Goal: Task Accomplishment & Management: Use online tool/utility

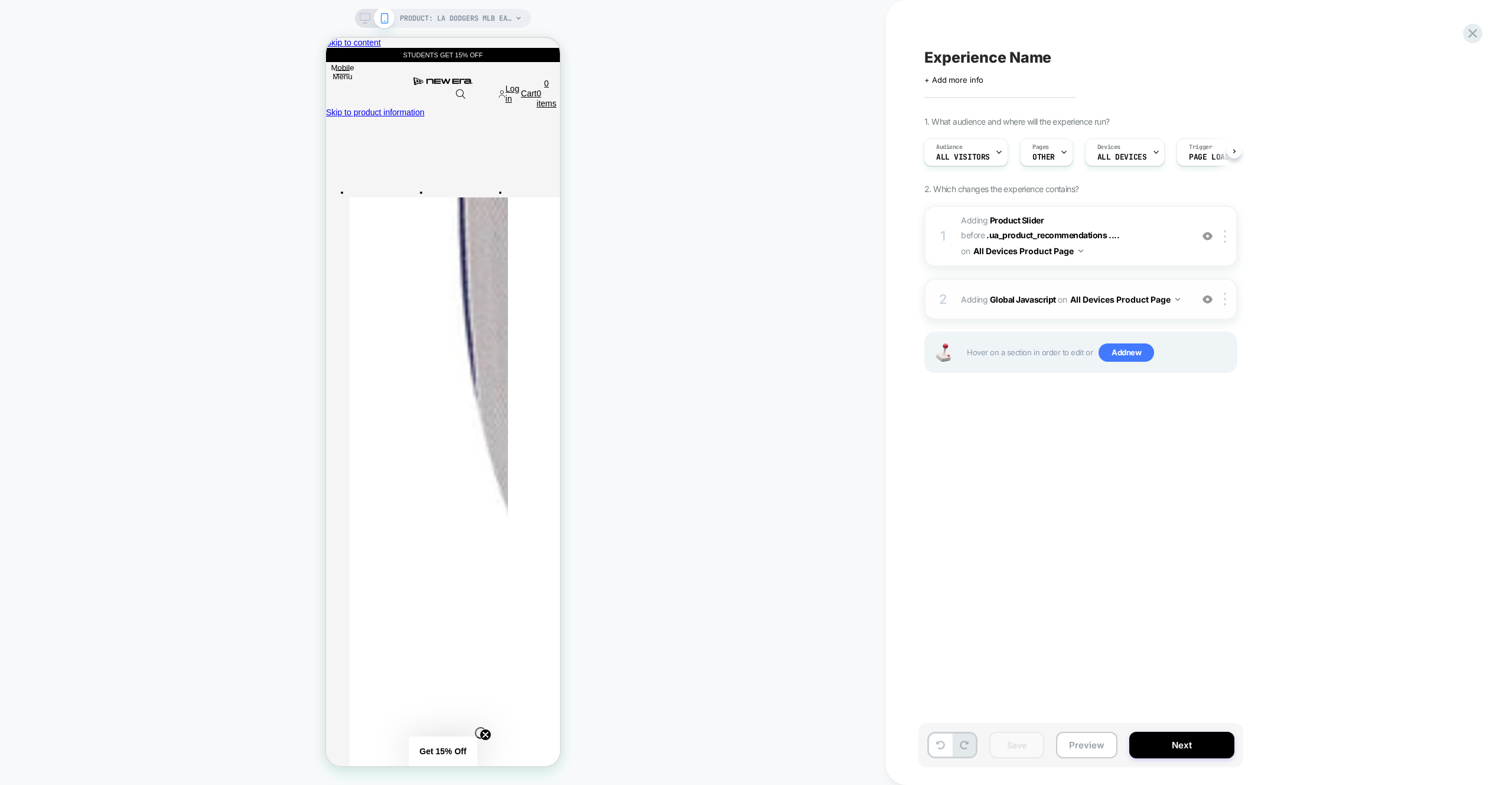
click at [1128, 282] on div "2 Adding Global Javascript on All Devices Product Page Add Before Add After Tar…" at bounding box center [1081, 299] width 313 height 41
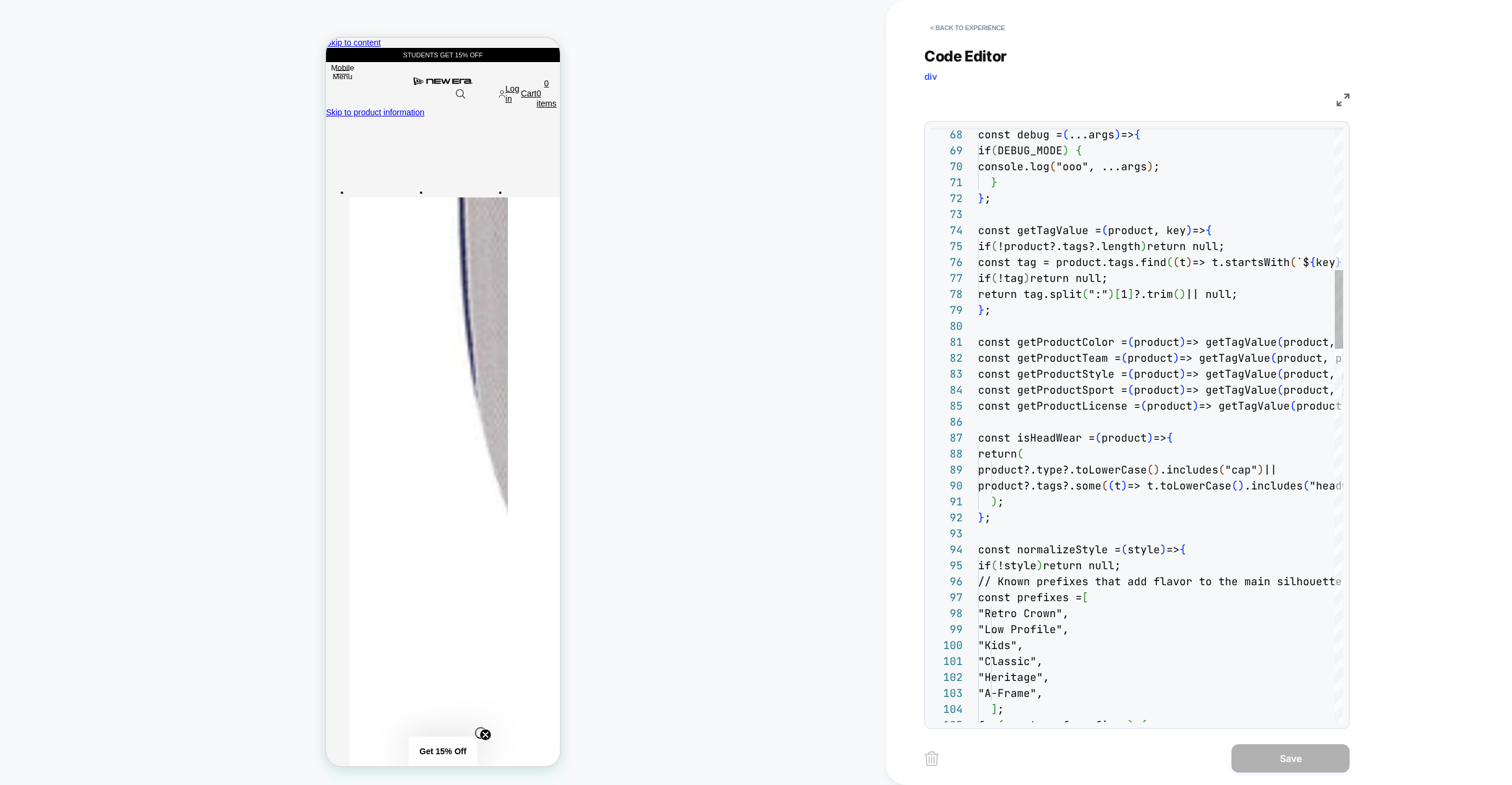
scroll to position [160, 0]
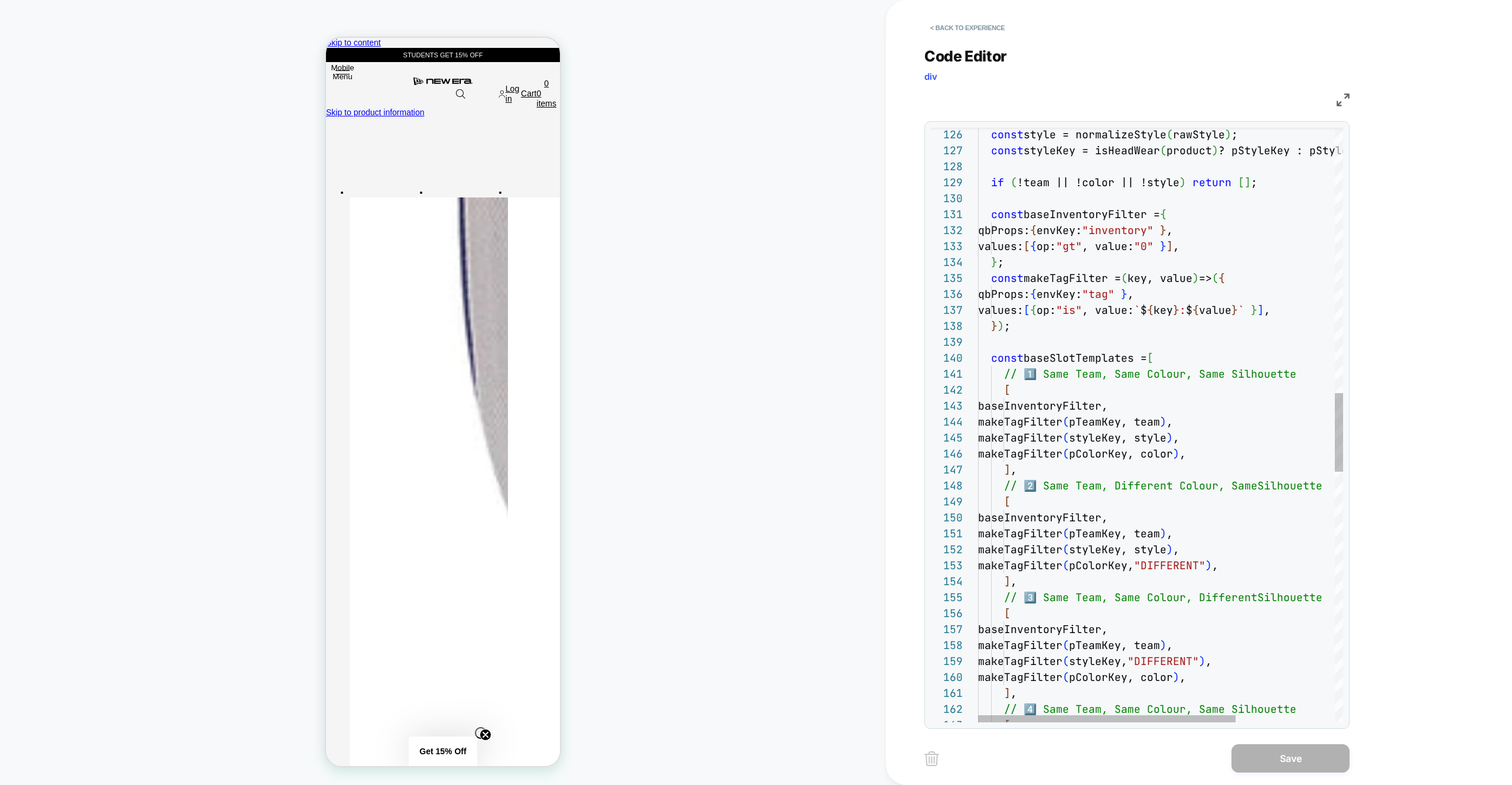
drag, startPoint x: 1233, startPoint y: 485, endPoint x: 1245, endPoint y: 520, distance: 37.0
click at [1233, 485] on div "const baseInventoryFilter = { if ( !team || !color || !style ) return [ ] ; con…" at bounding box center [1231, 367] width 506 height 4471
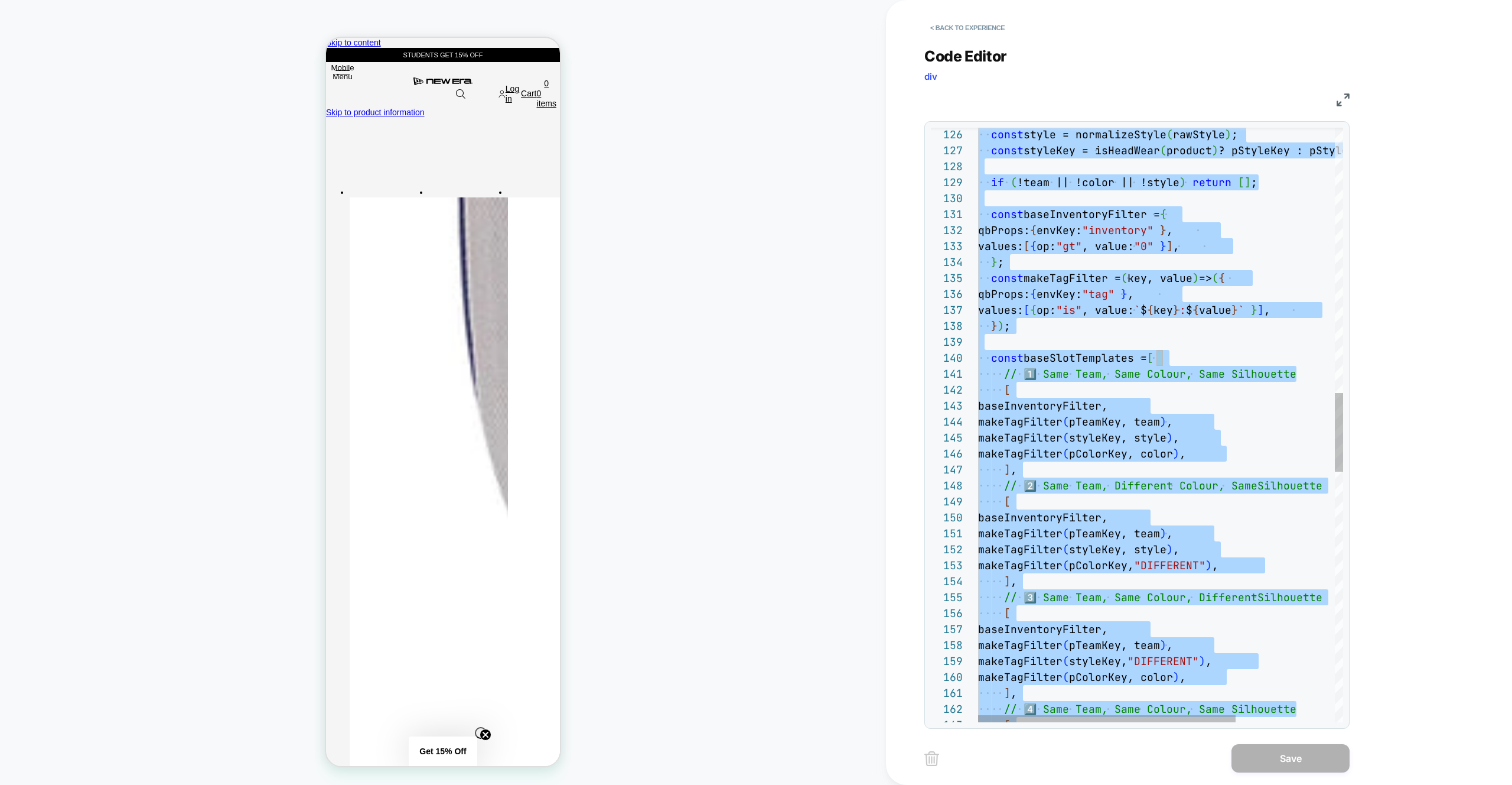
type textarea "**********"
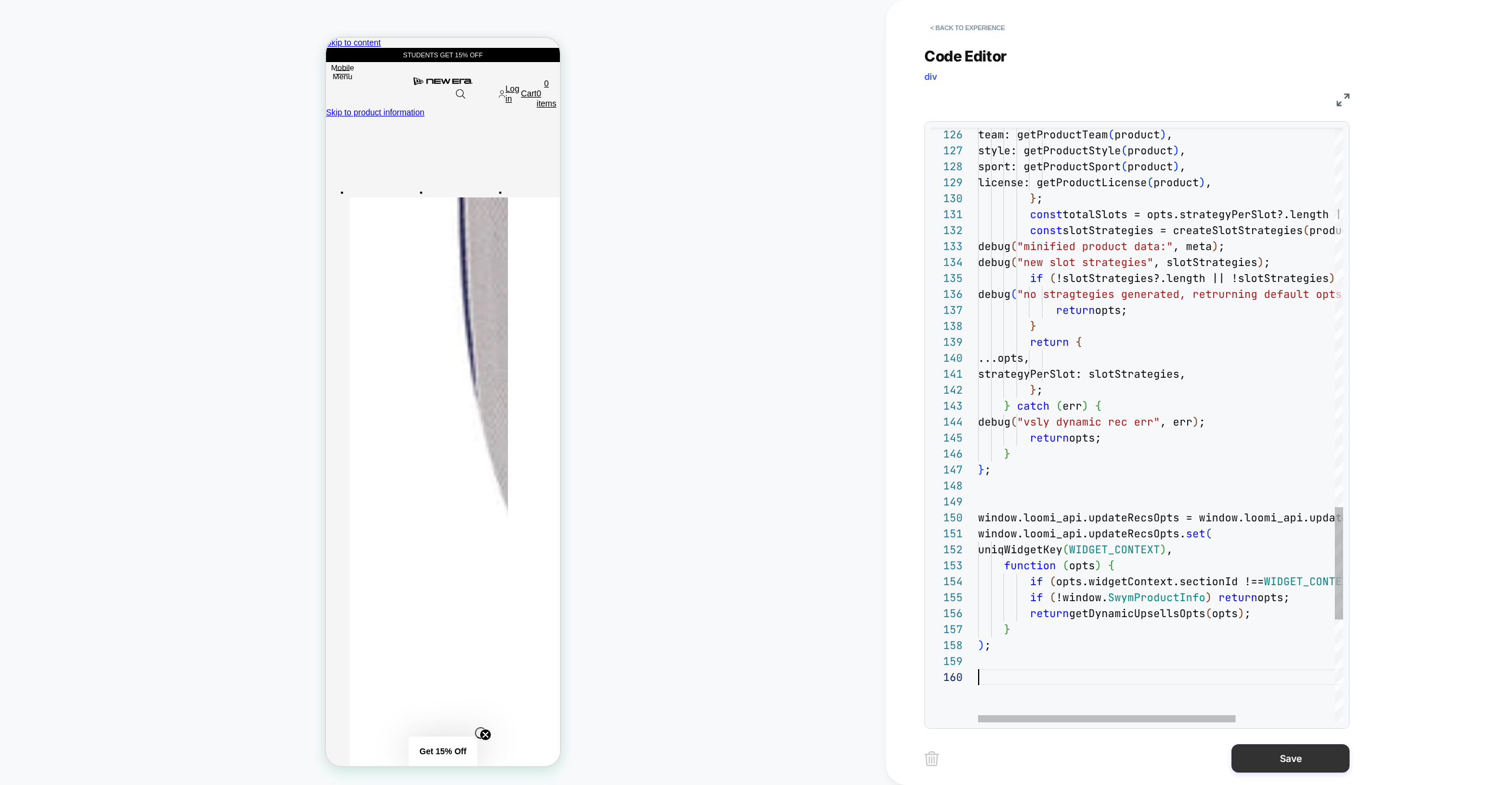
scroll to position [143, 0]
click at [1274, 760] on button "Save" at bounding box center [1291, 758] width 118 height 28
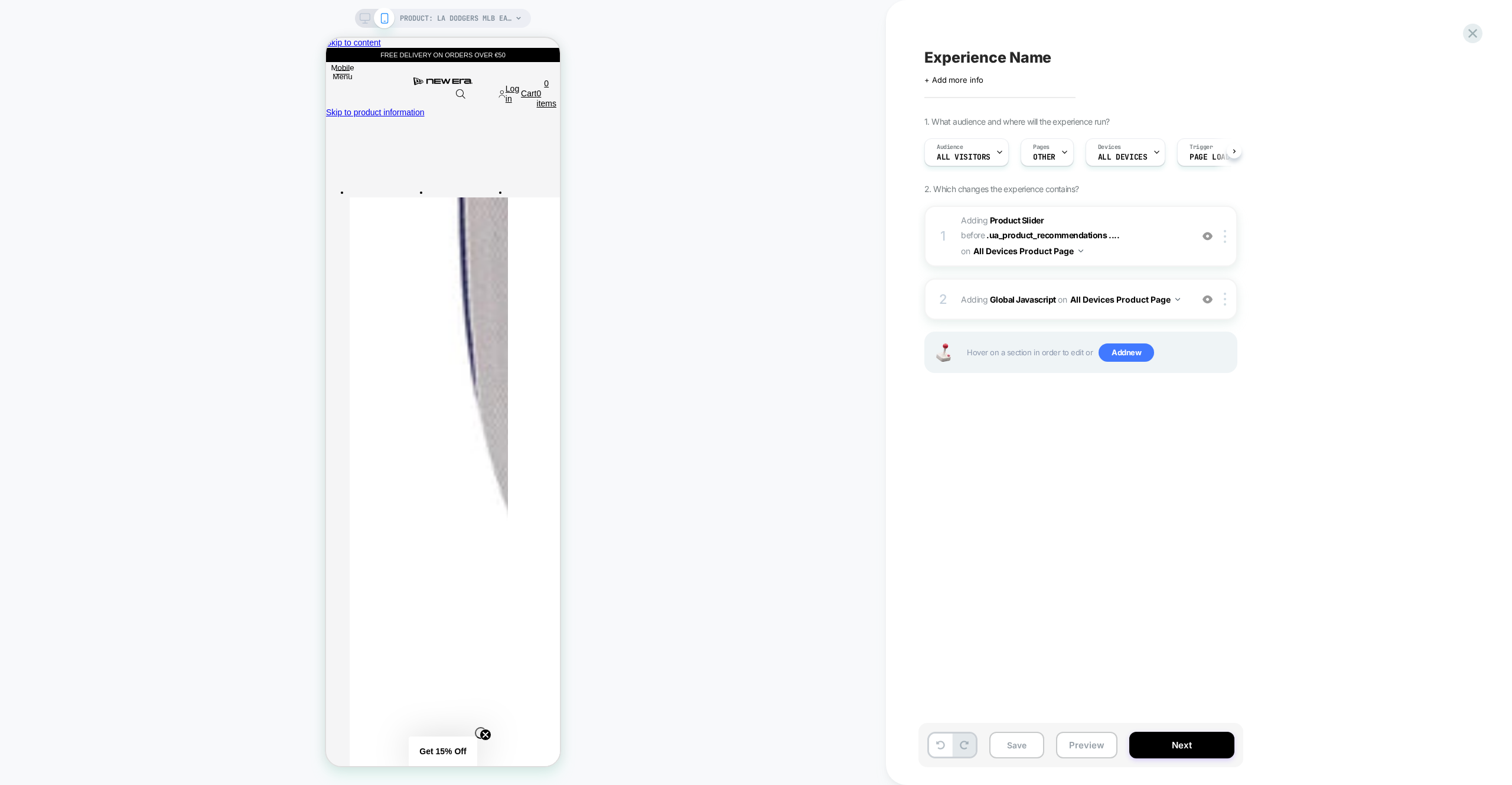
click at [1086, 747] on button "Preview" at bounding box center [1087, 745] width 62 height 26
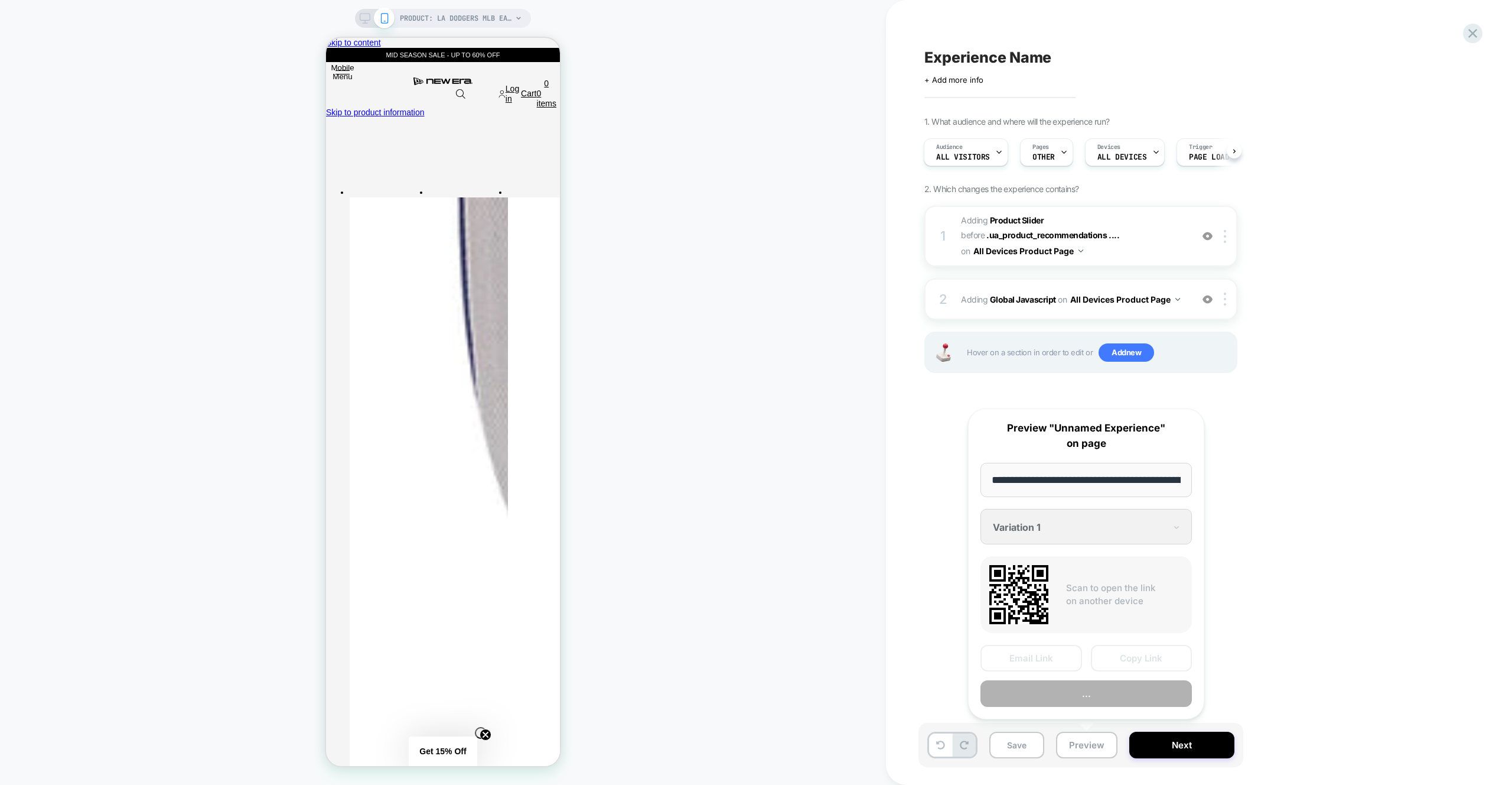
scroll to position [0, 412]
click at [1090, 694] on button "Preview" at bounding box center [1086, 694] width 211 height 26
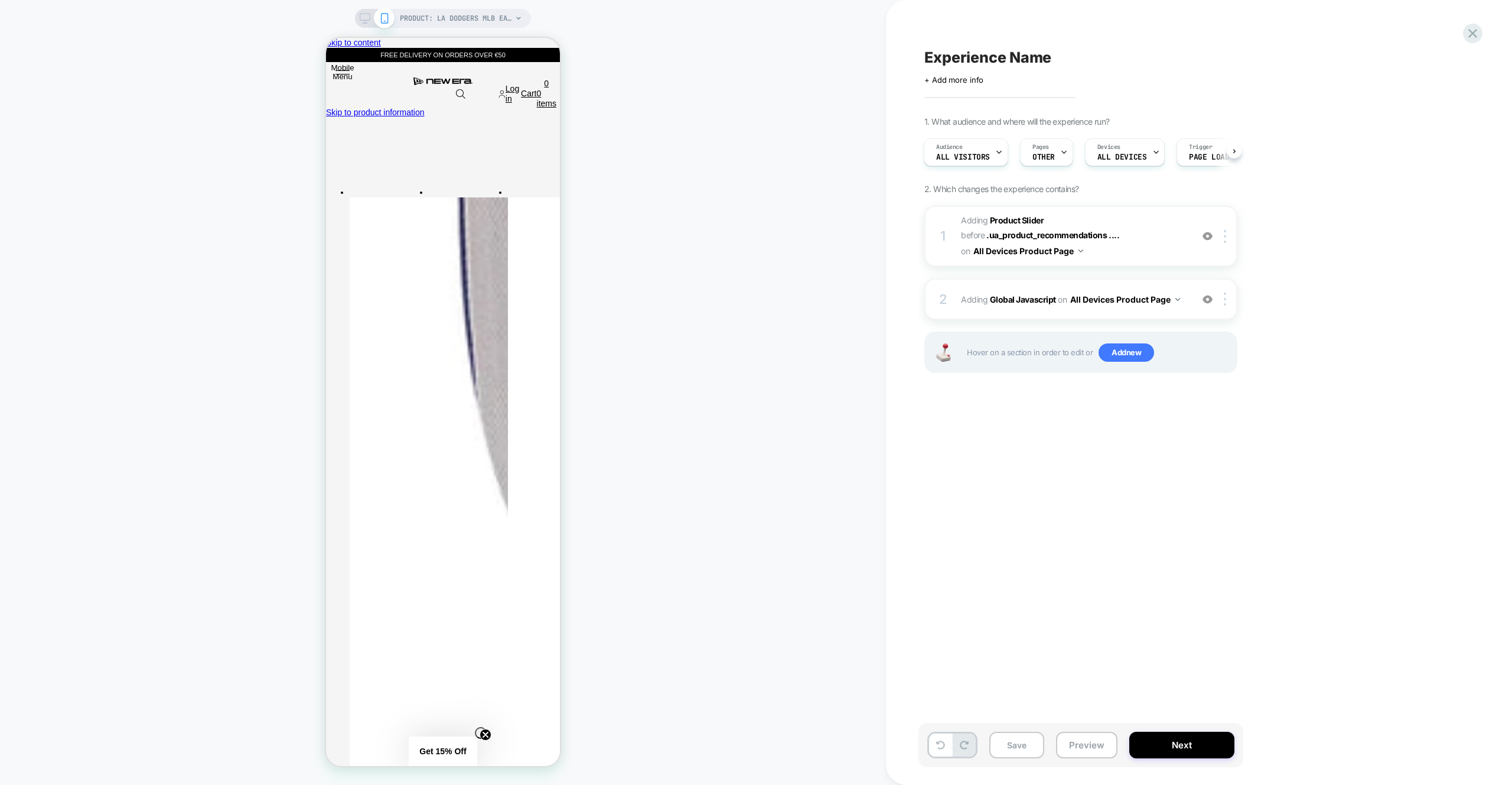
click at [1044, 73] on div "Click to edit experience details + Add more info" at bounding box center [1054, 75] width 259 height 18
click at [1030, 58] on span "Experience Name" at bounding box center [988, 58] width 127 height 18
type textarea "**********"
click at [1309, 58] on icon at bounding box center [1306, 58] width 15 height 15
click at [1028, 750] on button "Save" at bounding box center [1017, 745] width 55 height 26
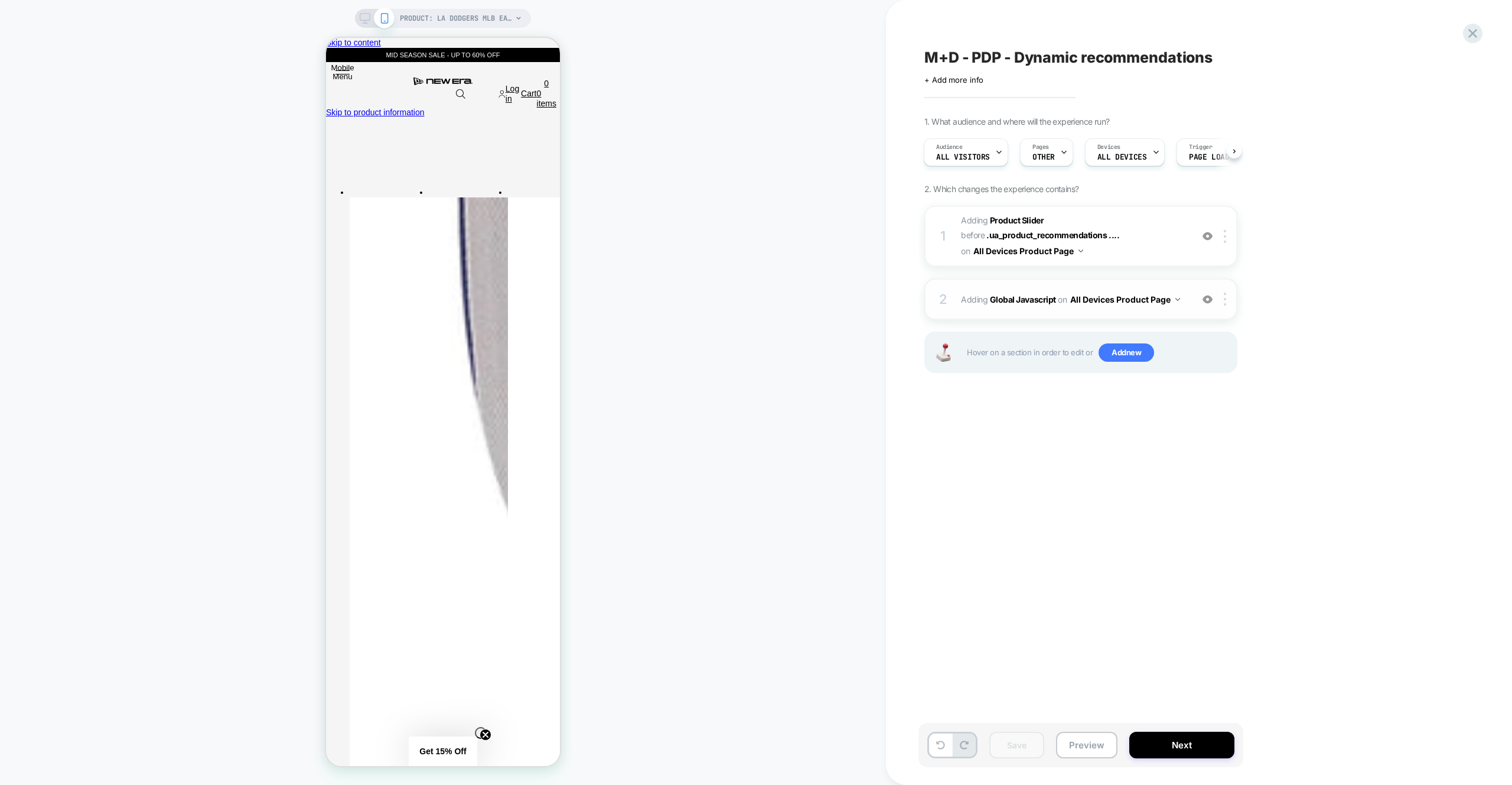
click at [1167, 278] on div "2 Adding Global Javascript on All Devices Product Page Add Before Add After Tar…" at bounding box center [1081, 299] width 313 height 41
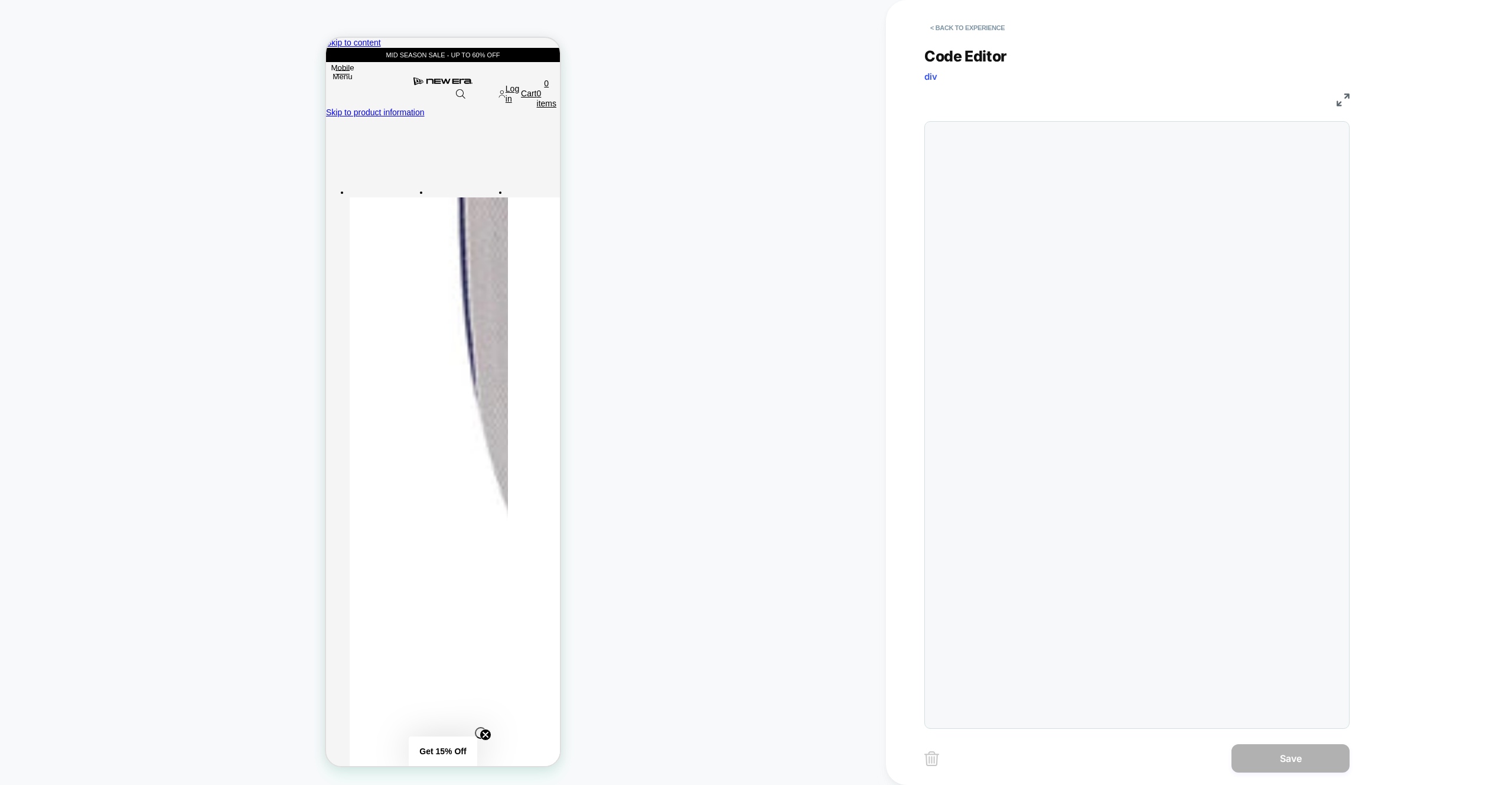
scroll to position [160, 0]
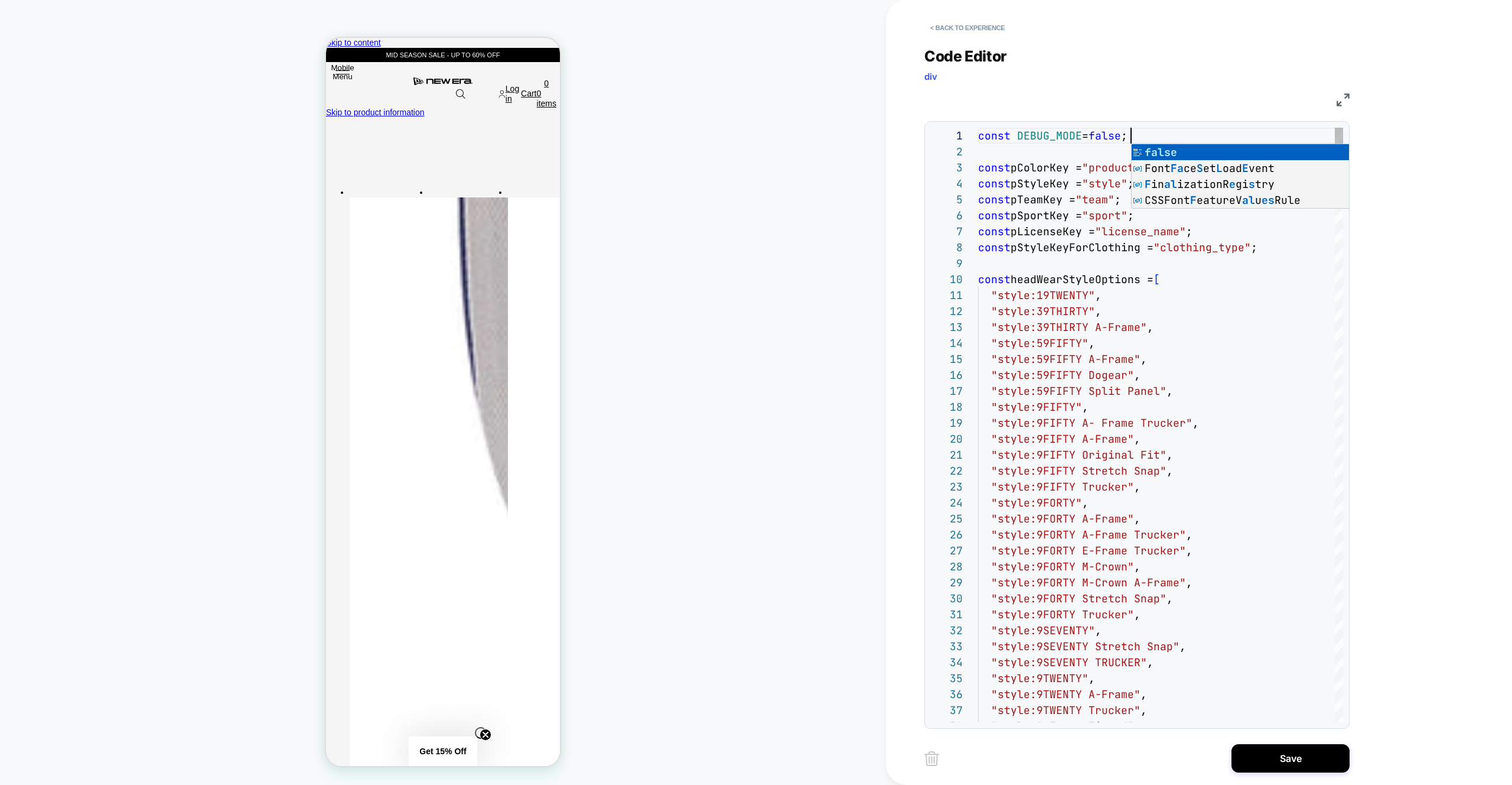
scroll to position [0, 153]
type textarea "**********"
click at [1275, 772] on div "< Back to experience Code Editor div JS 1 2 3 4 5 6 7 8 9 10 11 12 13 14 15 16 …" at bounding box center [1146, 392] width 443 height 785
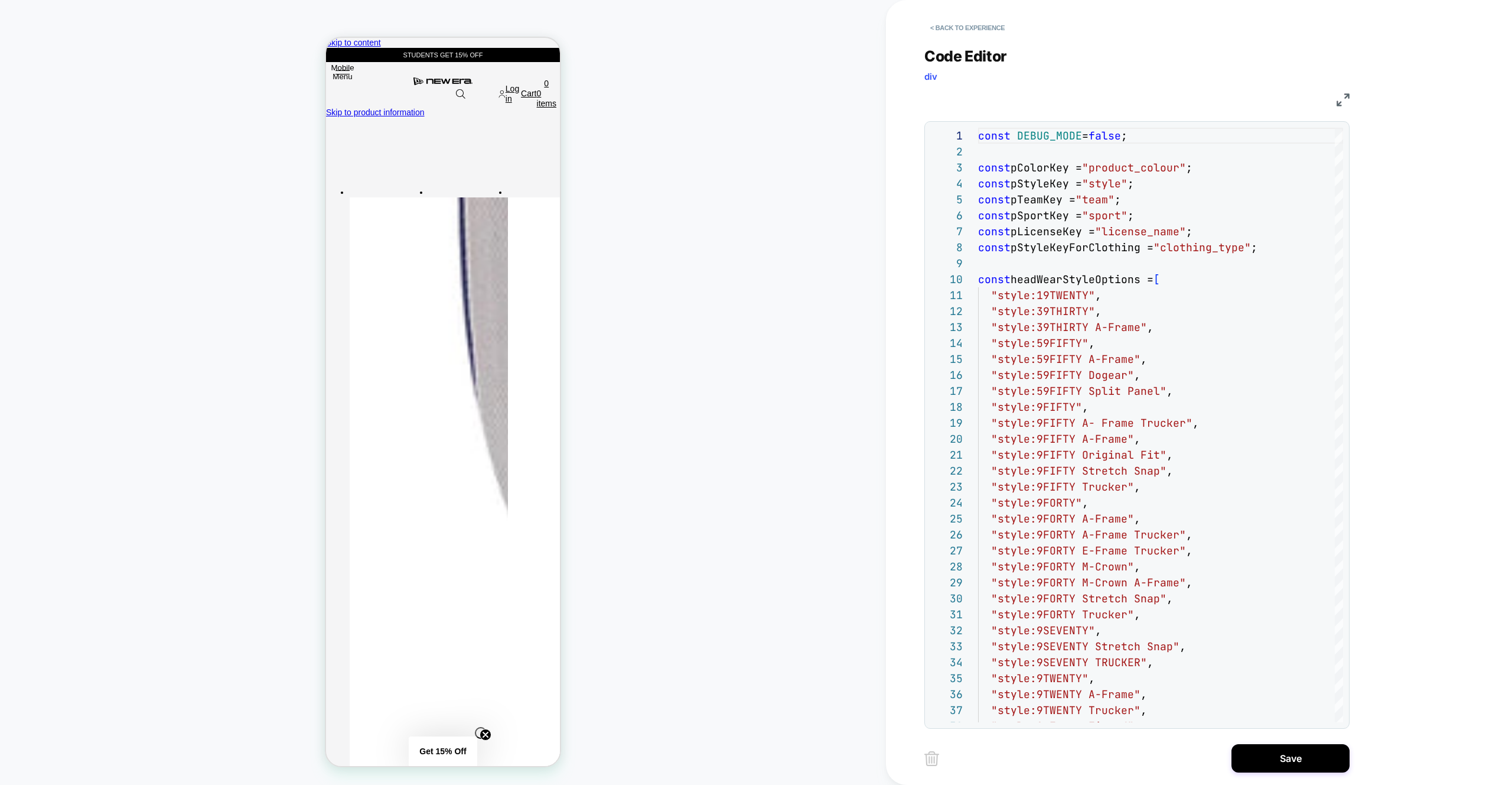
drag, startPoint x: 1273, startPoint y: 766, endPoint x: 1019, endPoint y: 749, distance: 254.6
click at [1273, 766] on button "Save" at bounding box center [1291, 758] width 118 height 28
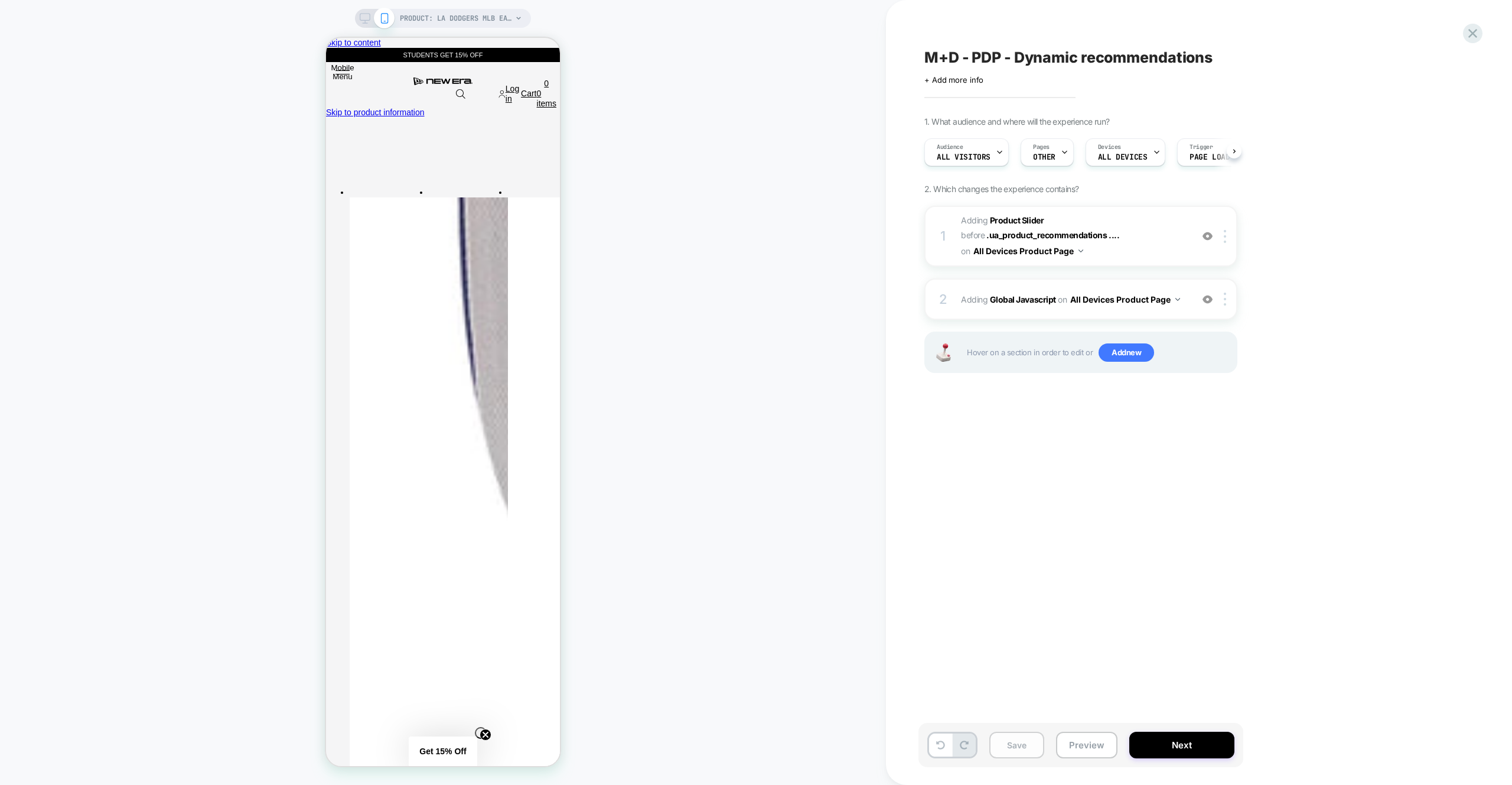
click at [1019, 749] on button "Save" at bounding box center [1017, 745] width 55 height 26
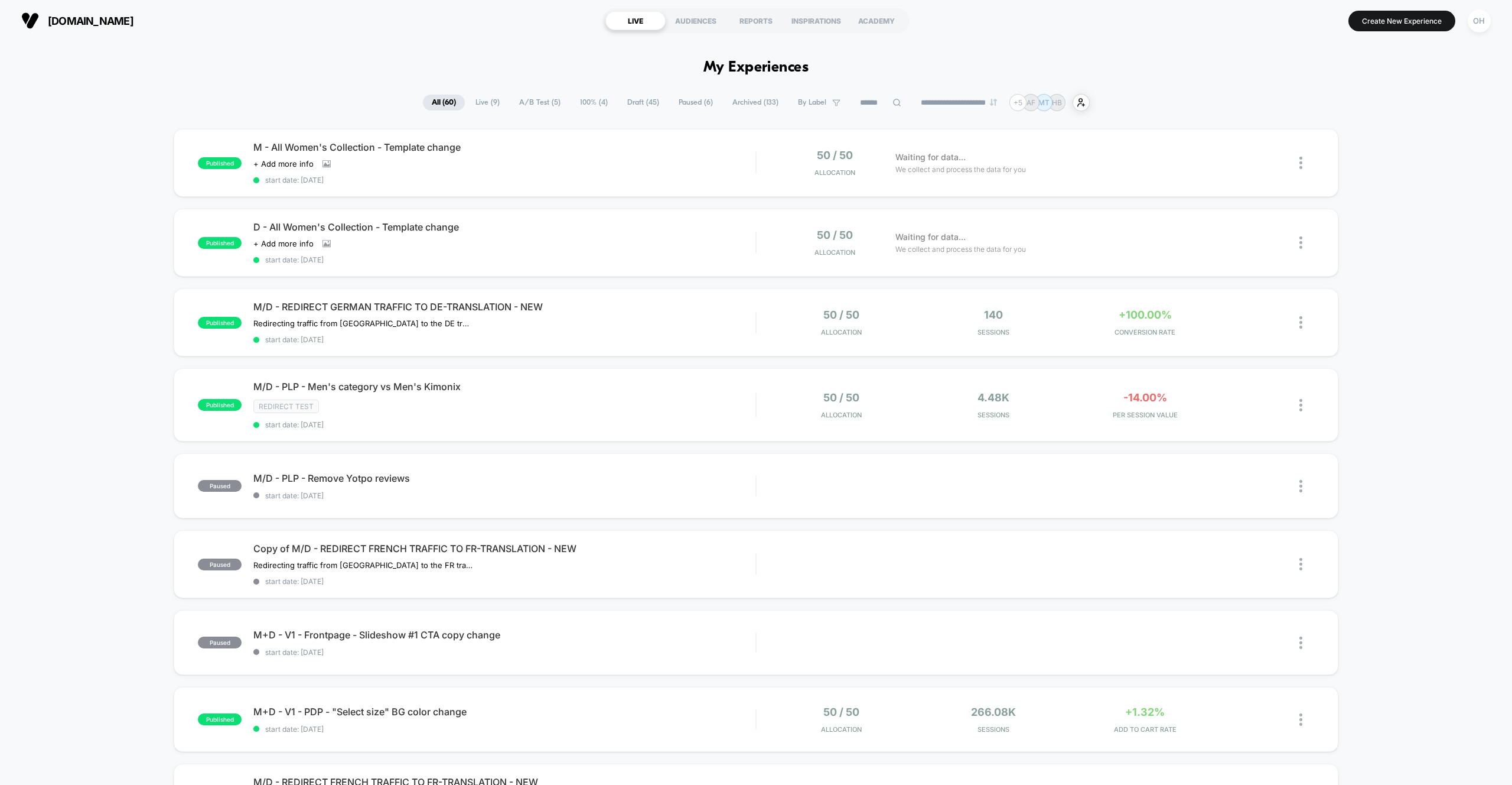
click at [1418, 27] on button "Create New Experience" at bounding box center [1402, 21] width 107 height 21
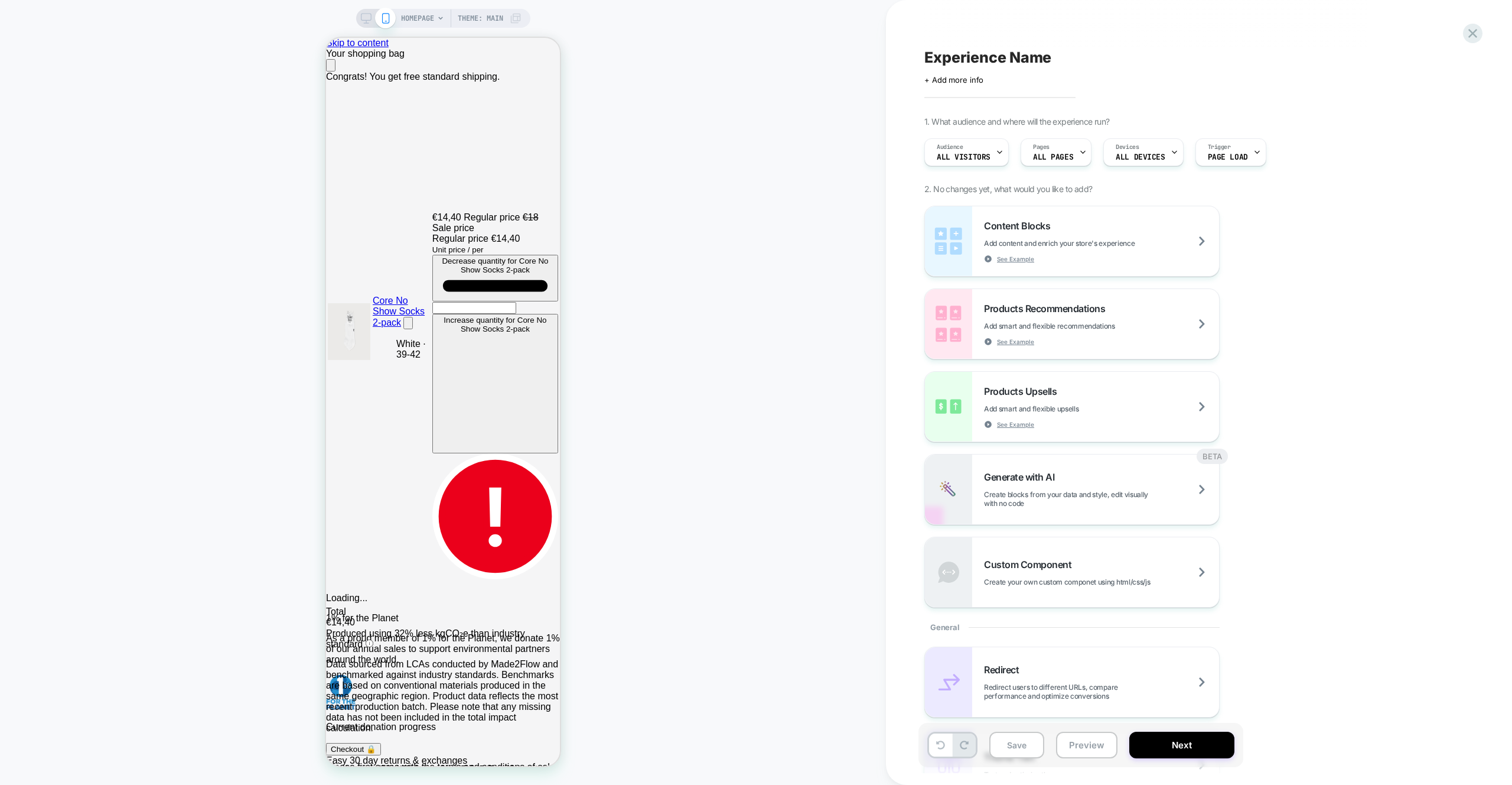
scroll to position [0, 234]
click at [1074, 746] on button "Preview" at bounding box center [1087, 745] width 62 height 26
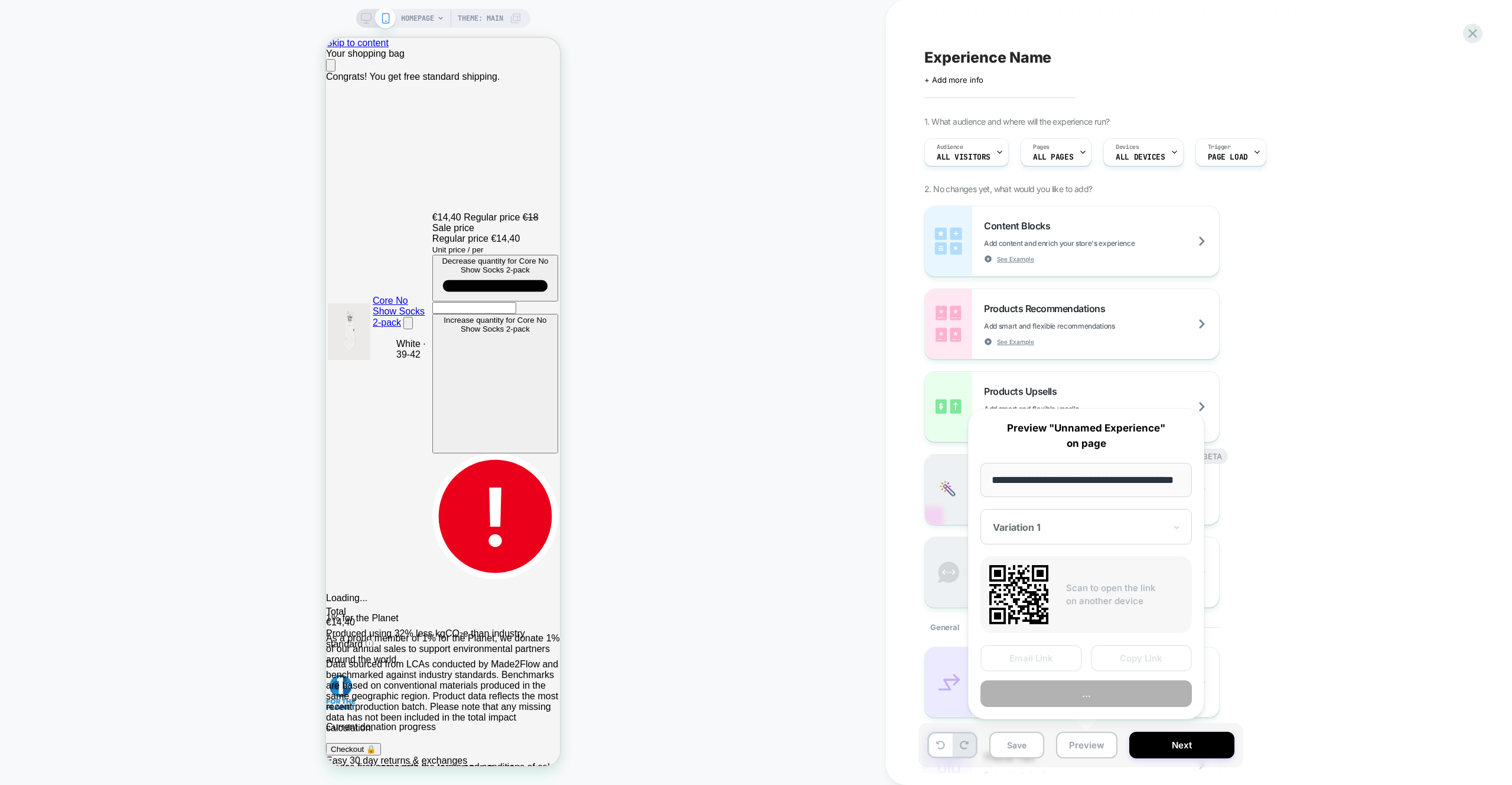
scroll to position [0, 32]
click at [1076, 703] on button "Preview" at bounding box center [1086, 694] width 211 height 26
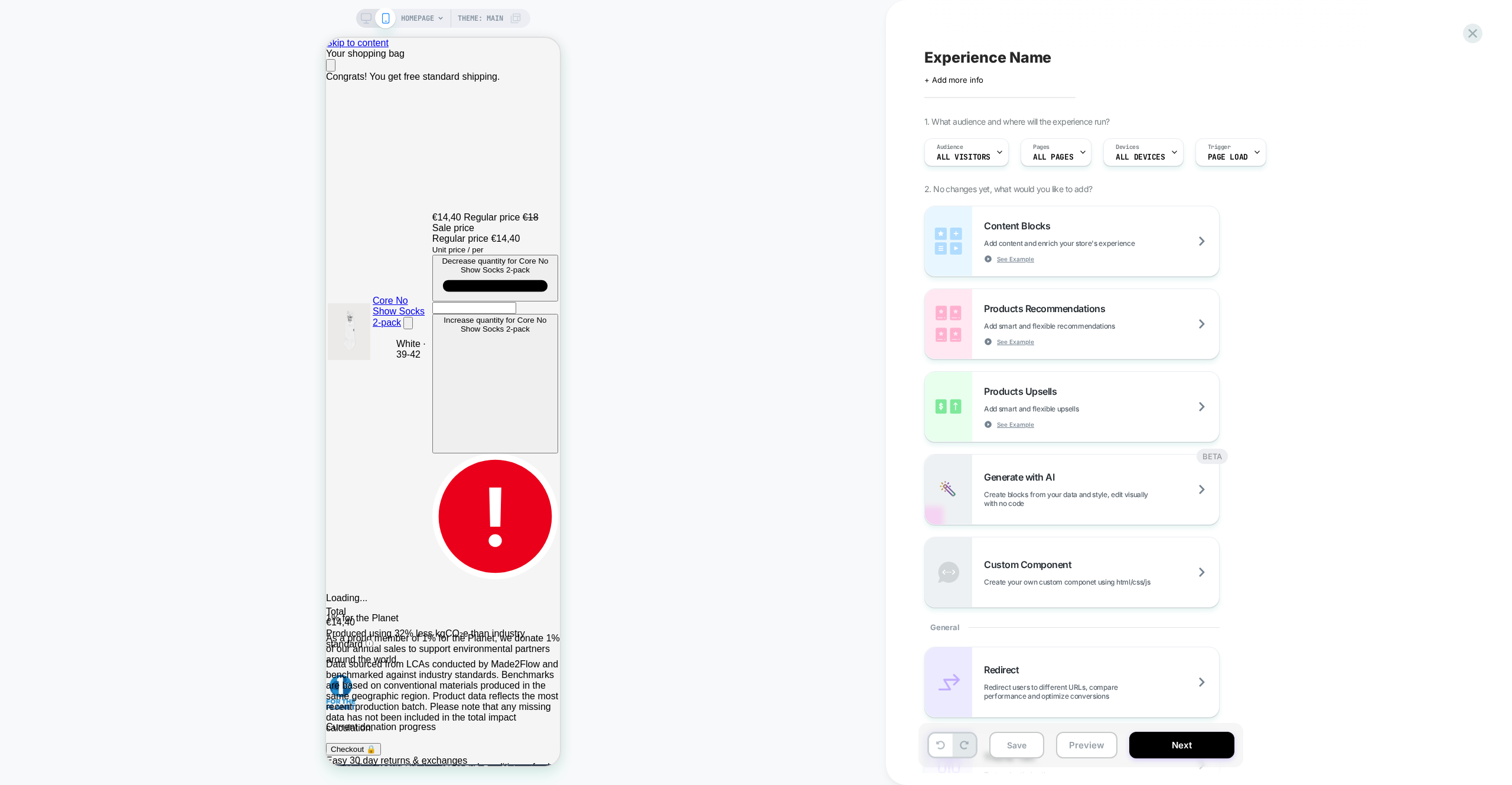
scroll to position [0, 468]
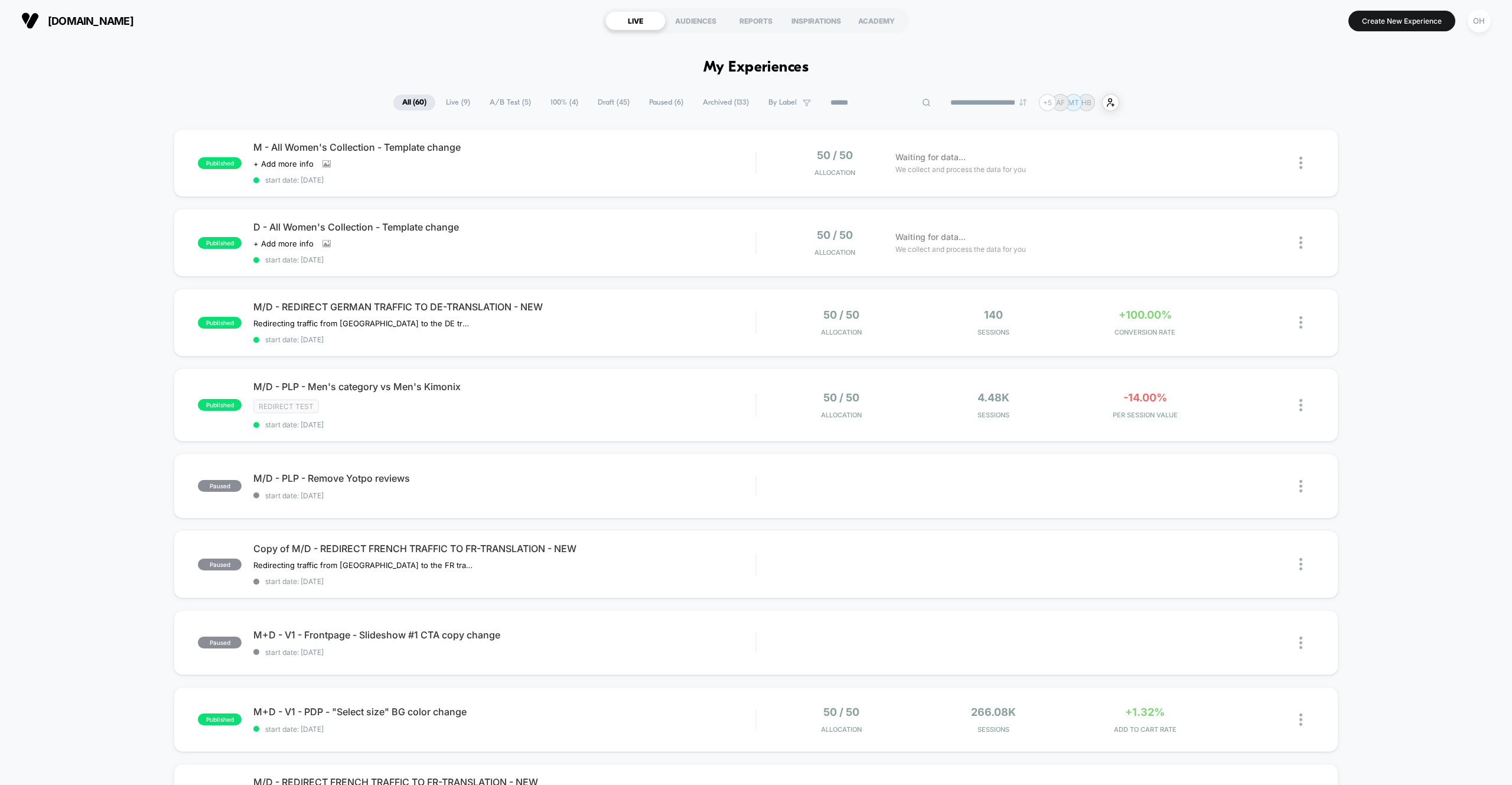
click at [863, 100] on input at bounding box center [881, 102] width 118 height 14
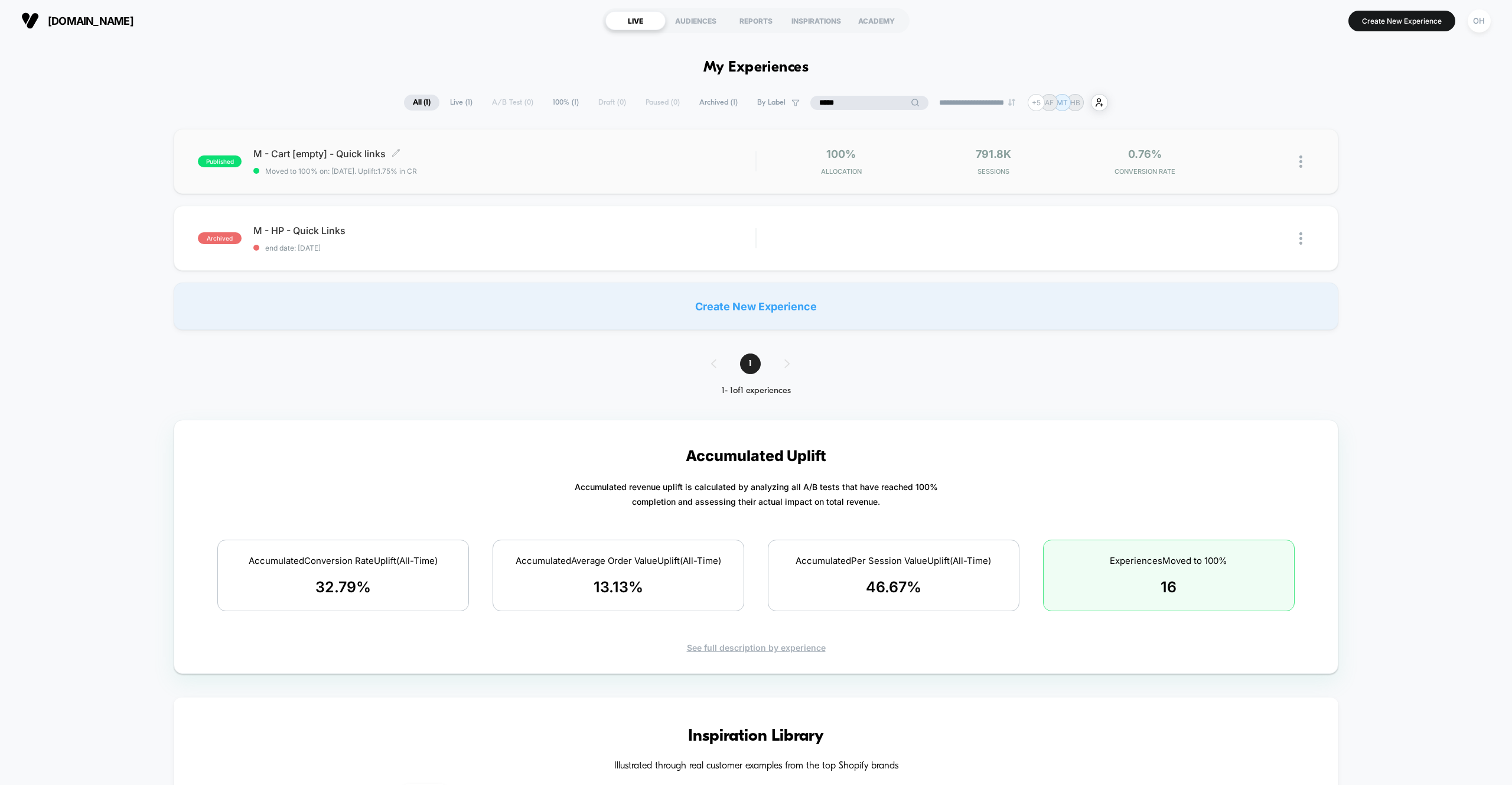
type input "*****"
click at [668, 161] on div "M - Cart [empty] - Quick links Click to edit experience details Click to edit e…" at bounding box center [504, 162] width 502 height 28
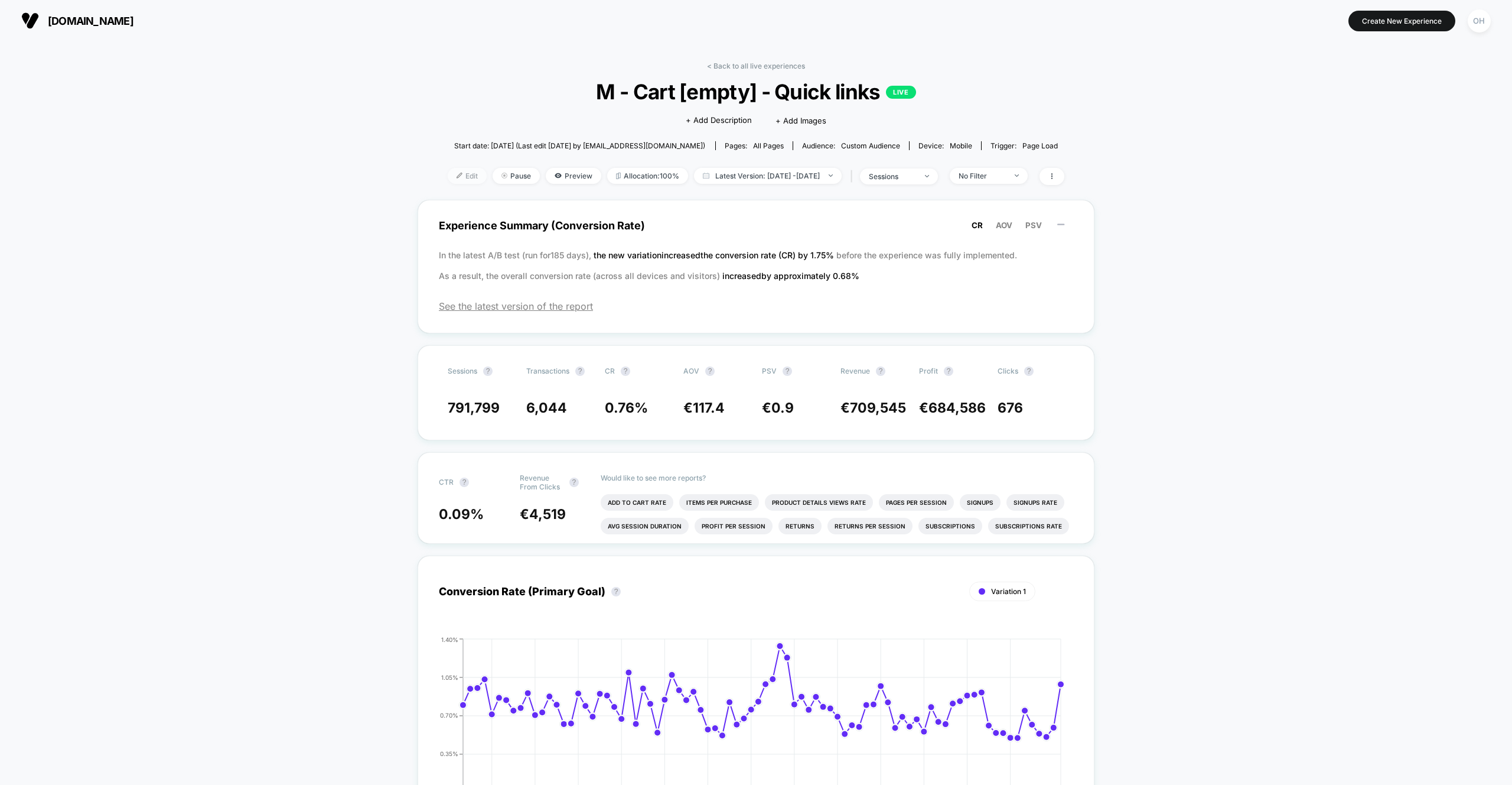
click at [462, 175] on div at bounding box center [464, 175] width 3 height 1
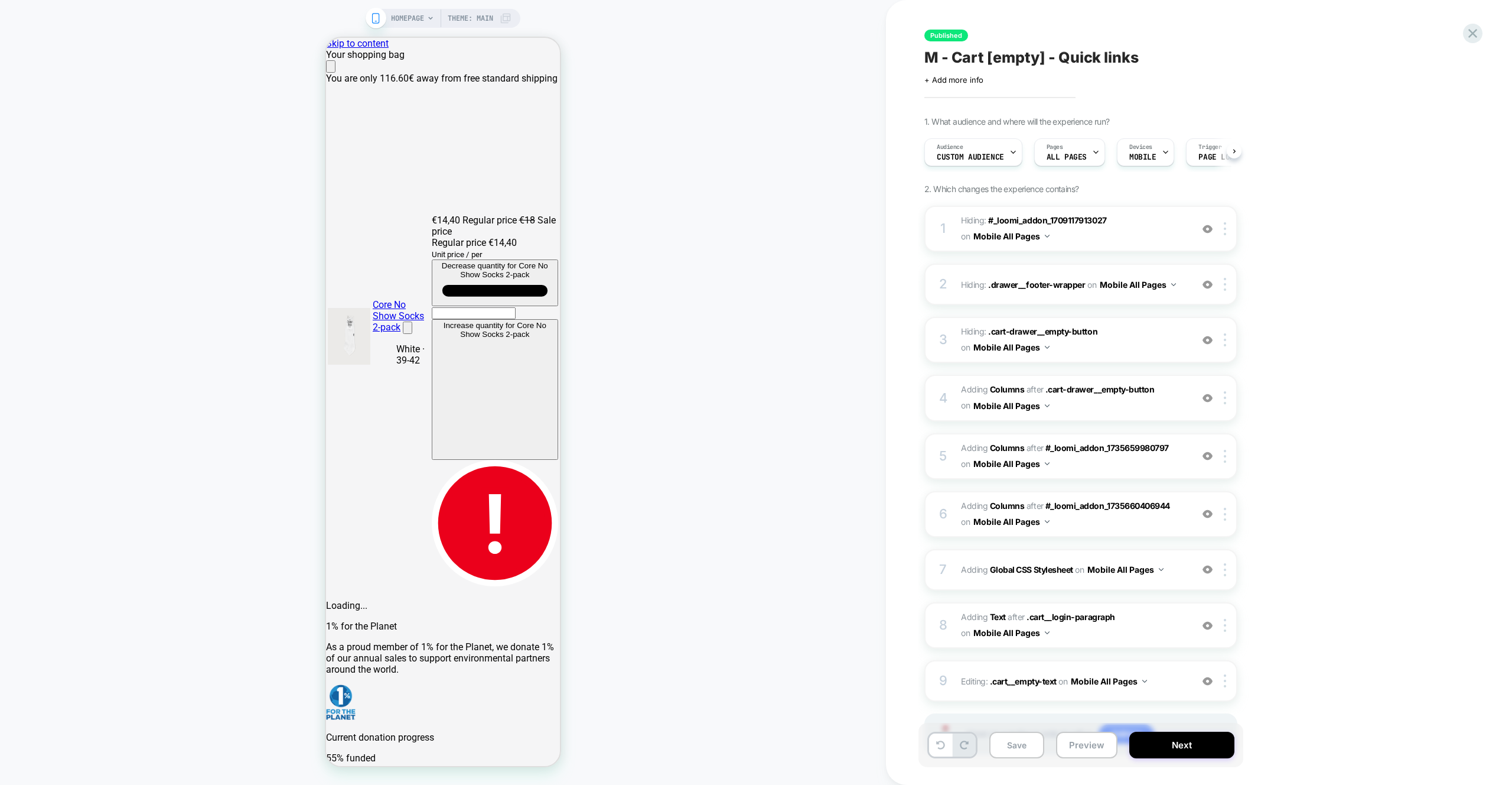
scroll to position [0, 1]
click at [546, 55] on div "Your shopping bag" at bounding box center [443, 61] width 234 height 24
click at [341, 69] on icon "Close" at bounding box center [336, 74] width 10 height 10
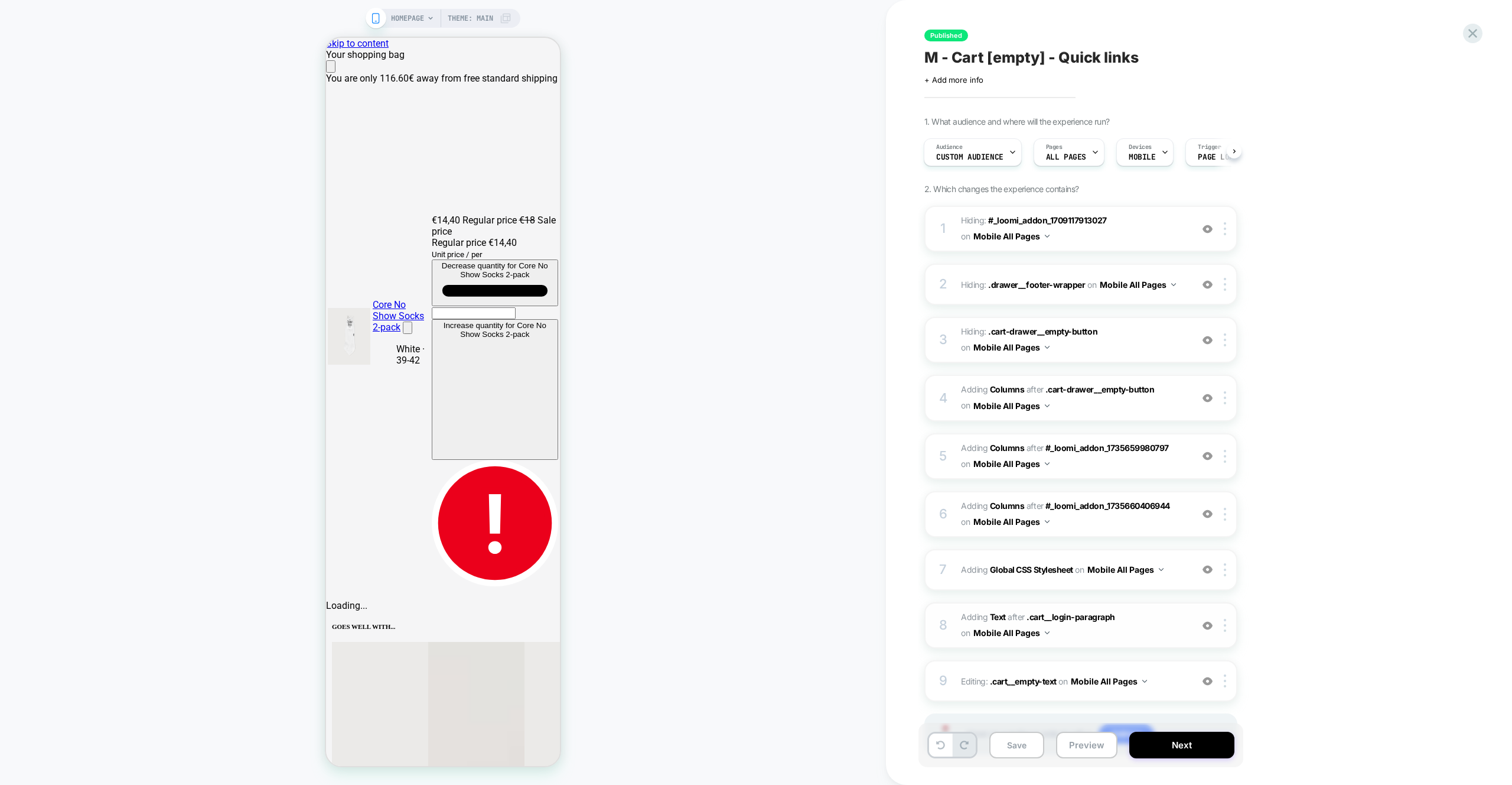
scroll to position [58, 0]
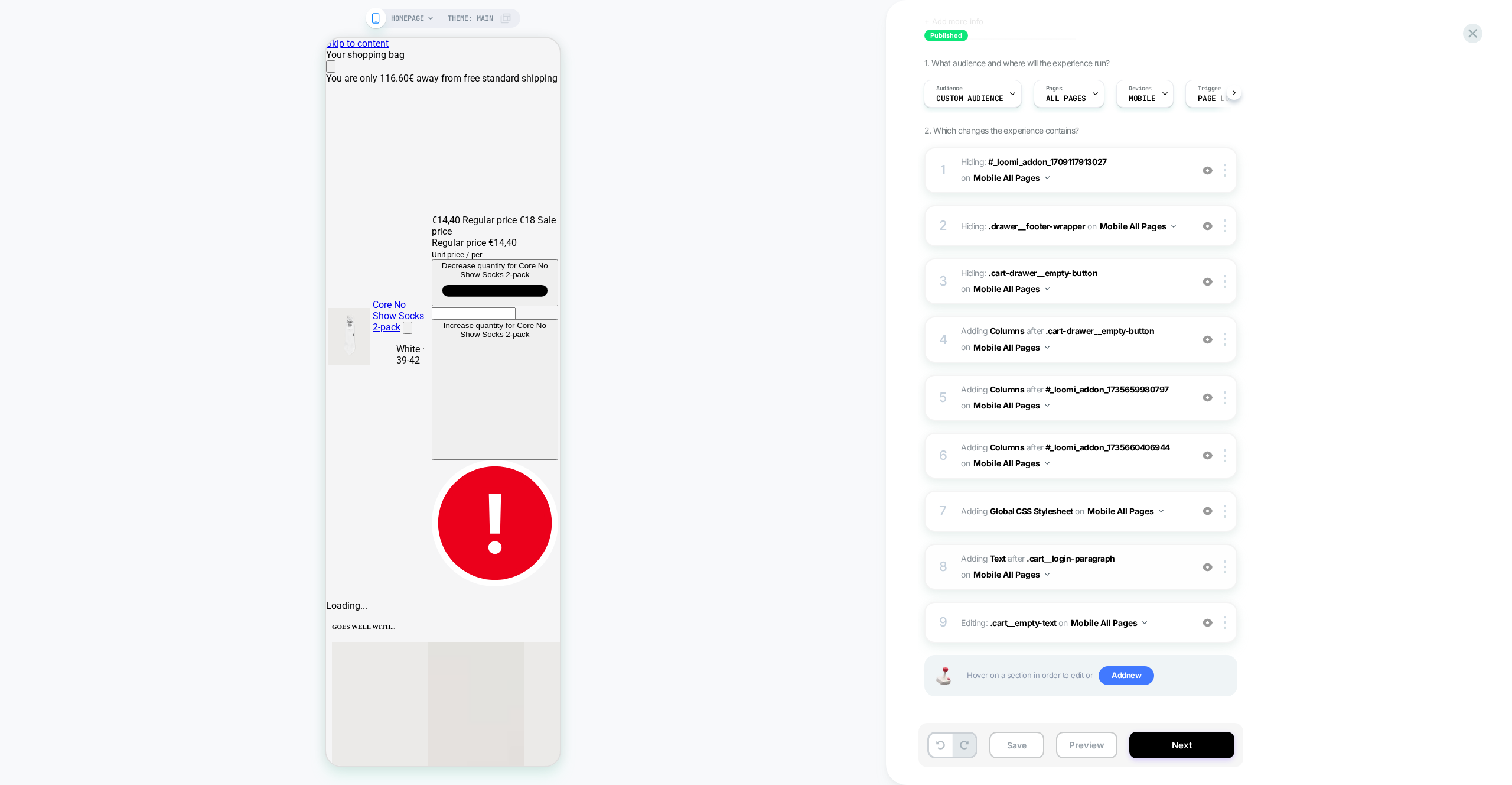
click at [1162, 565] on span "#_loomi_addon_1735662715143 Adding Text AFTER .cart__login-paragraph .cart__log…" at bounding box center [1074, 566] width 225 height 32
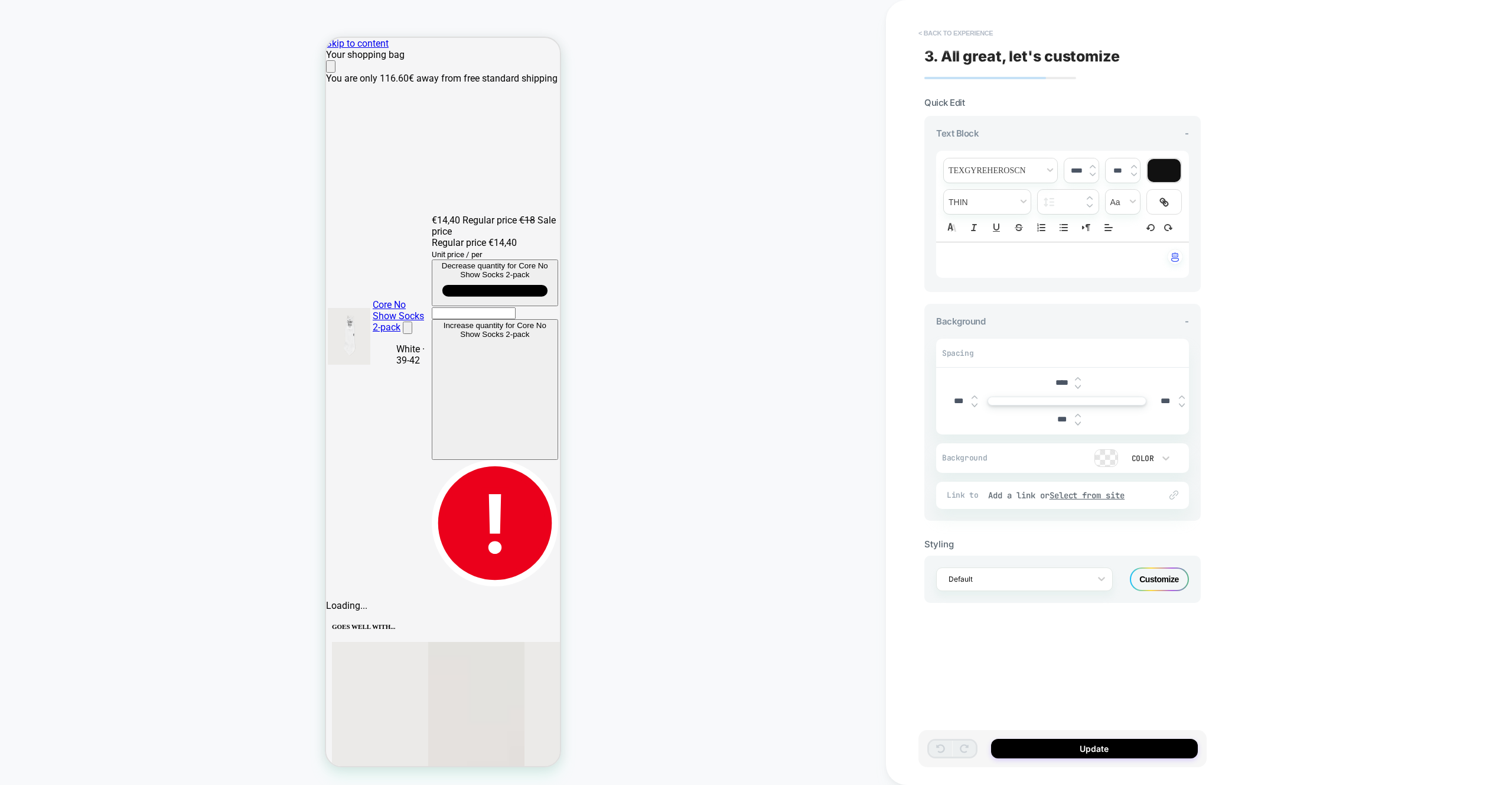
click at [957, 37] on button "< Back to experience" at bounding box center [955, 33] width 86 height 19
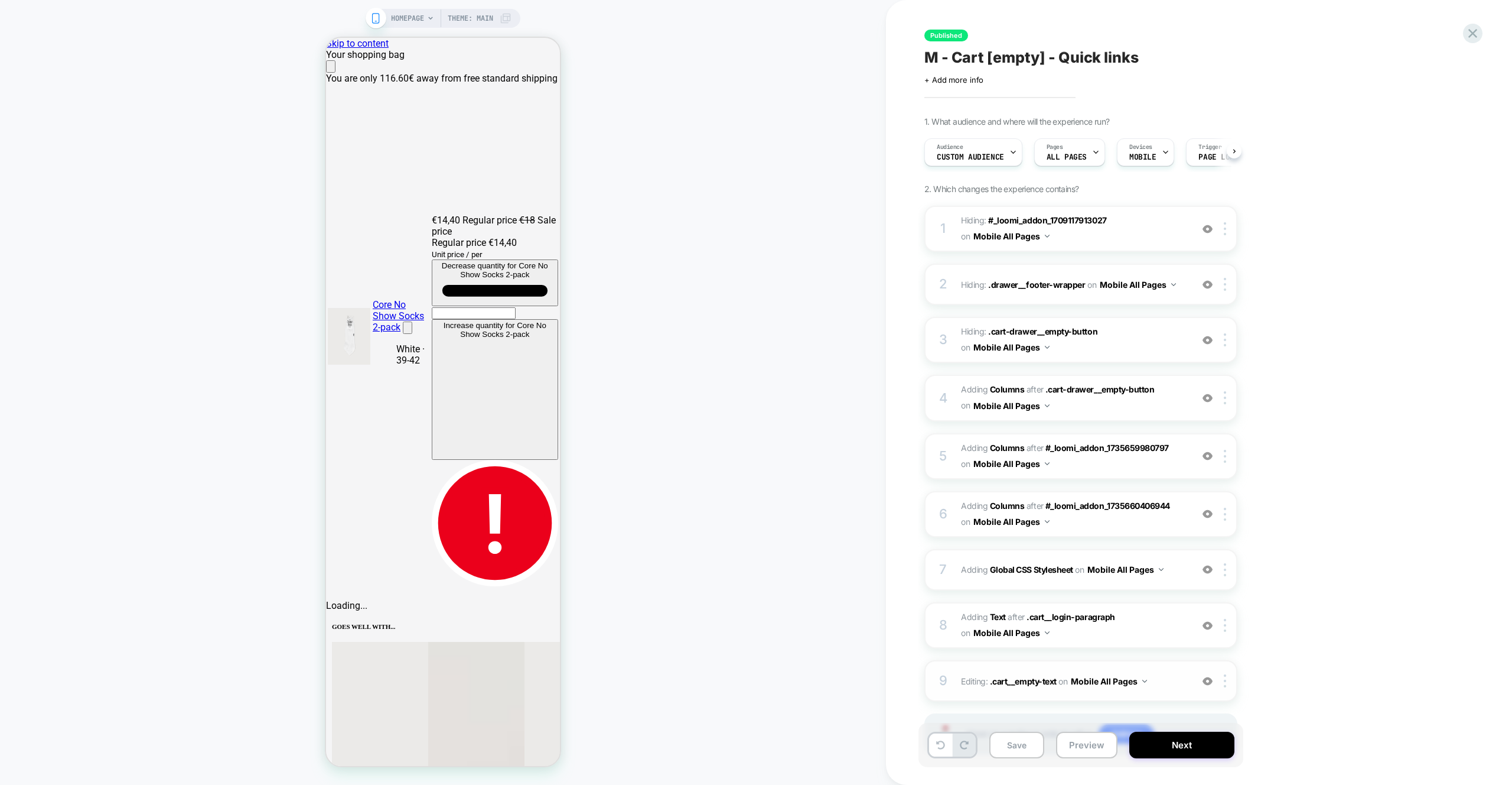
scroll to position [0, 1]
click at [938, 145] on span "Audience" at bounding box center [949, 147] width 26 height 8
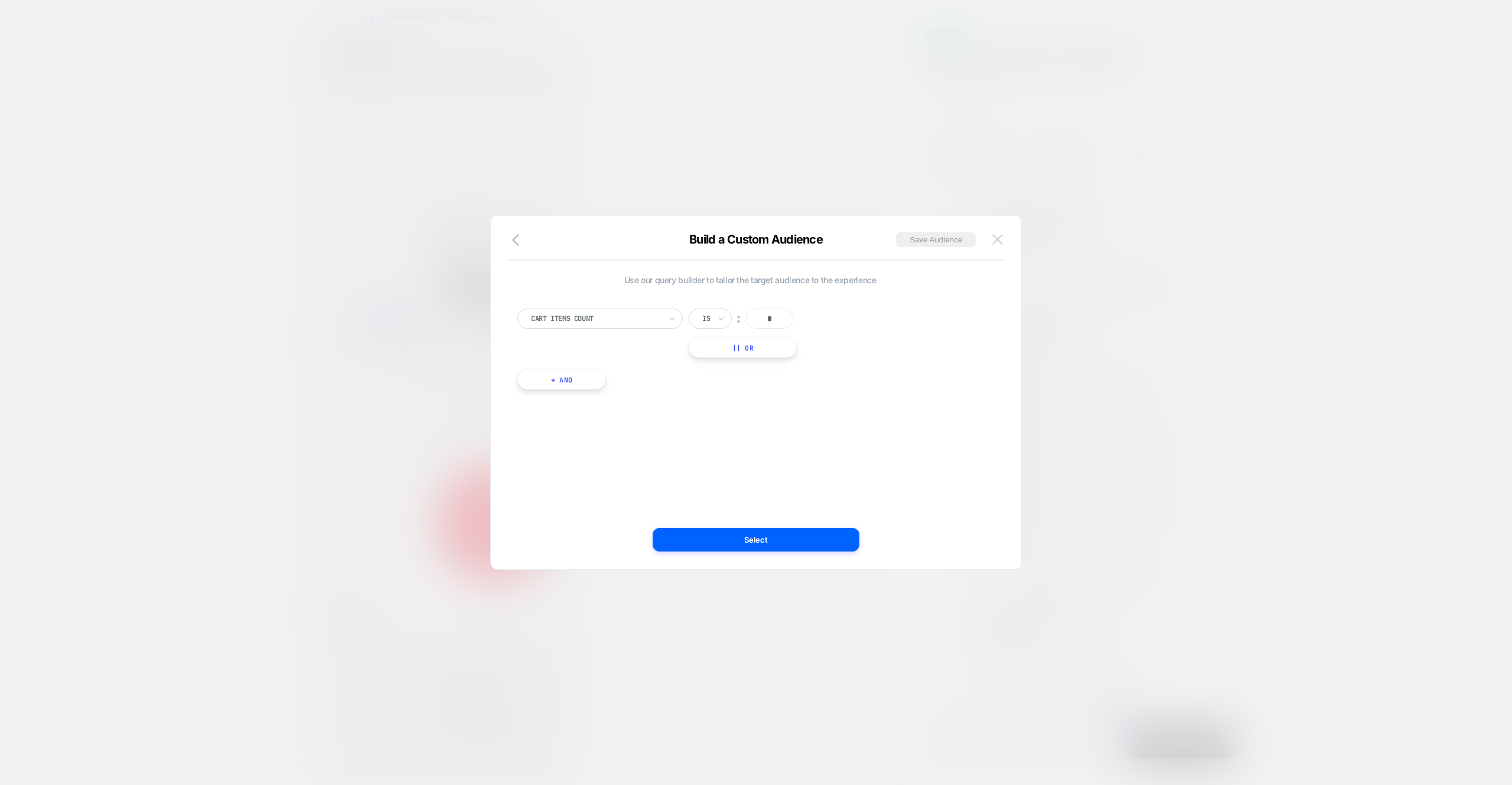
click at [999, 238] on img at bounding box center [997, 239] width 11 height 10
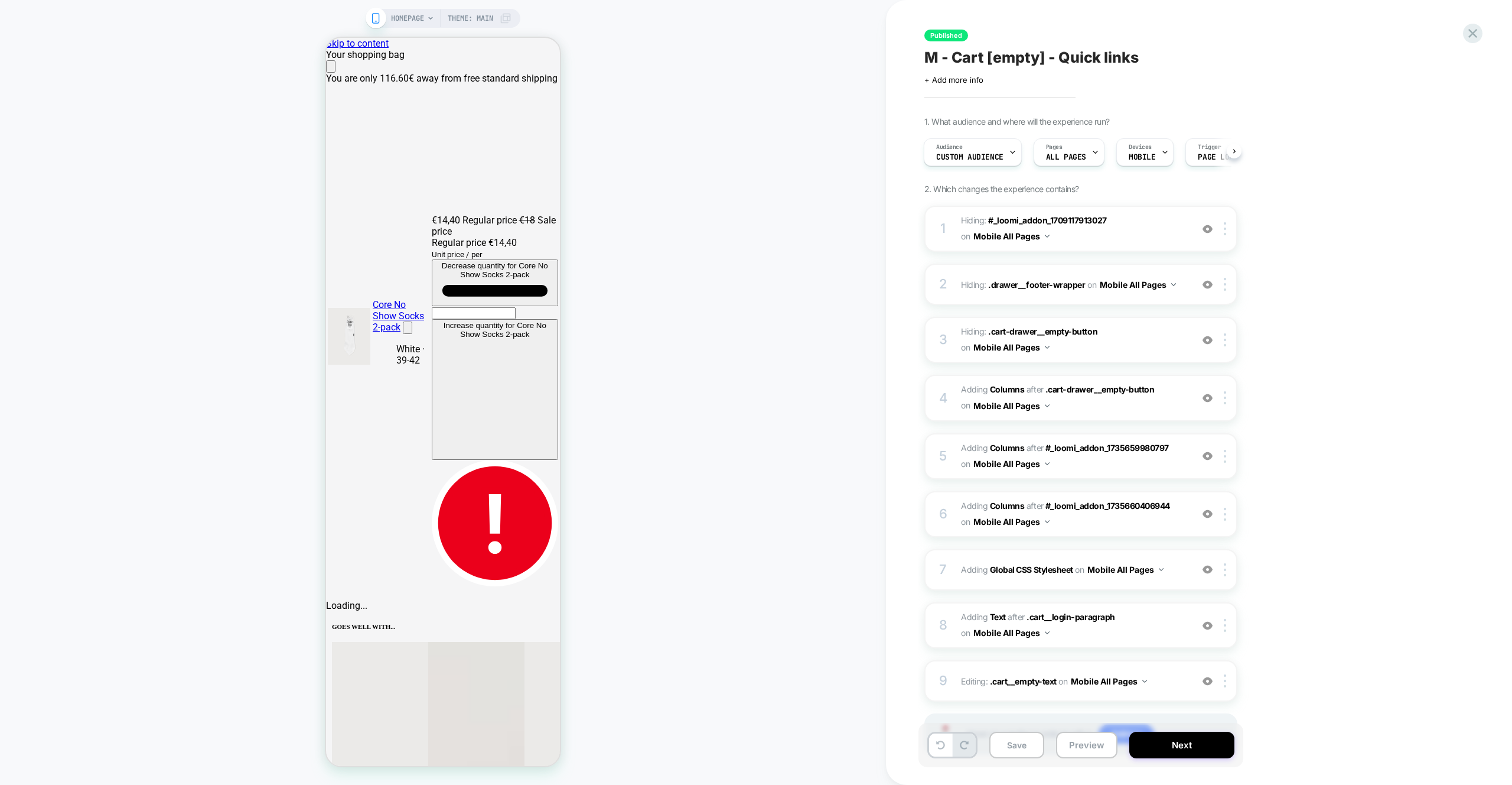
scroll to position [0, 468]
click at [1140, 225] on span "Hiding : #_loomi_addon_1709117913027 #_loomi_addon_[PHONE_NUMBER] on Mobile All…" at bounding box center [1074, 228] width 225 height 32
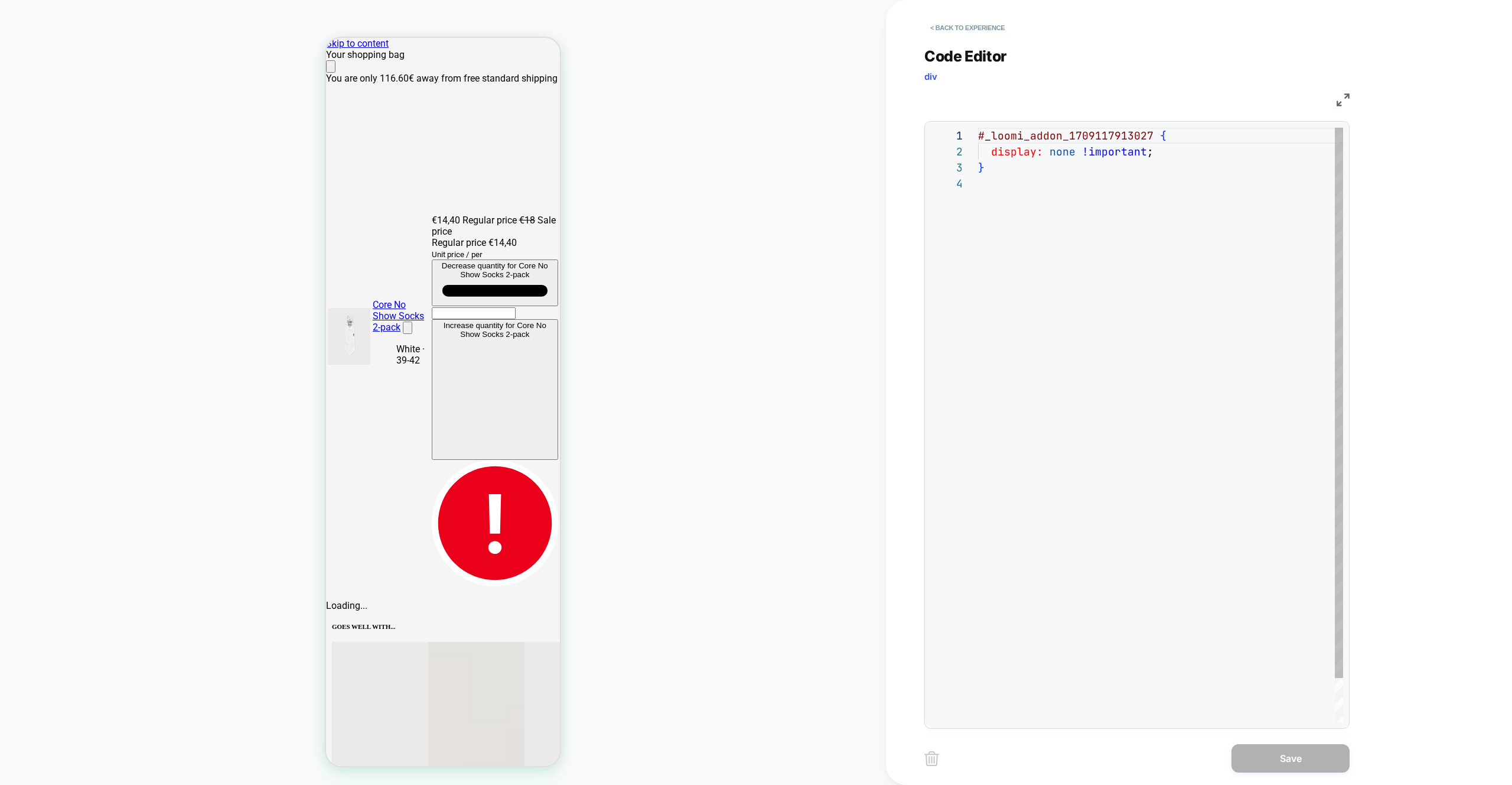
scroll to position [48, 0]
click at [979, 33] on button "< Back to experience" at bounding box center [967, 27] width 86 height 19
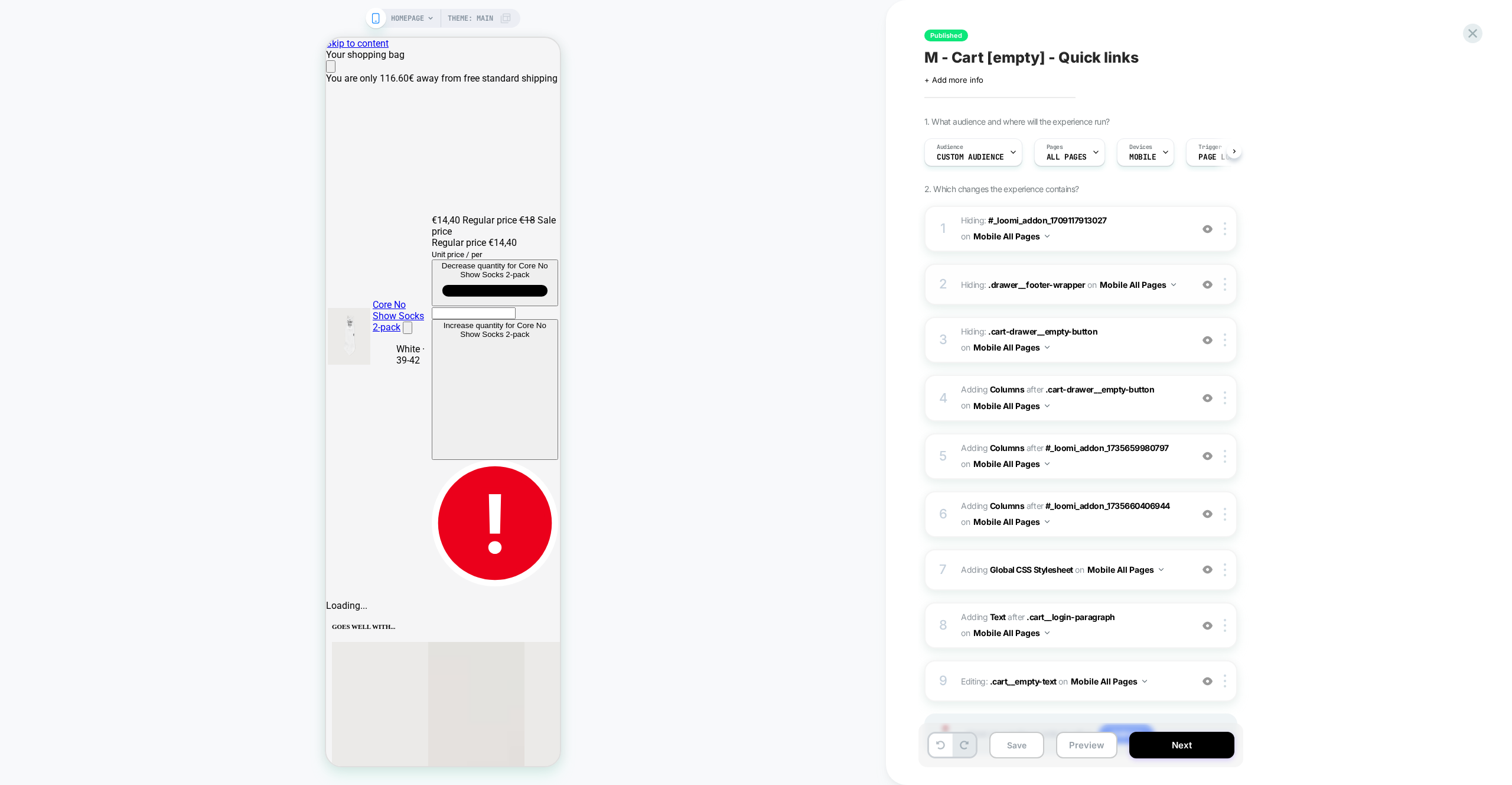
scroll to position [0, 1]
click at [1168, 403] on span "#_loomi_addon_1735659980797 Adding Columns AFTER .cart-drawer__empty-button .ca…" at bounding box center [1074, 397] width 225 height 32
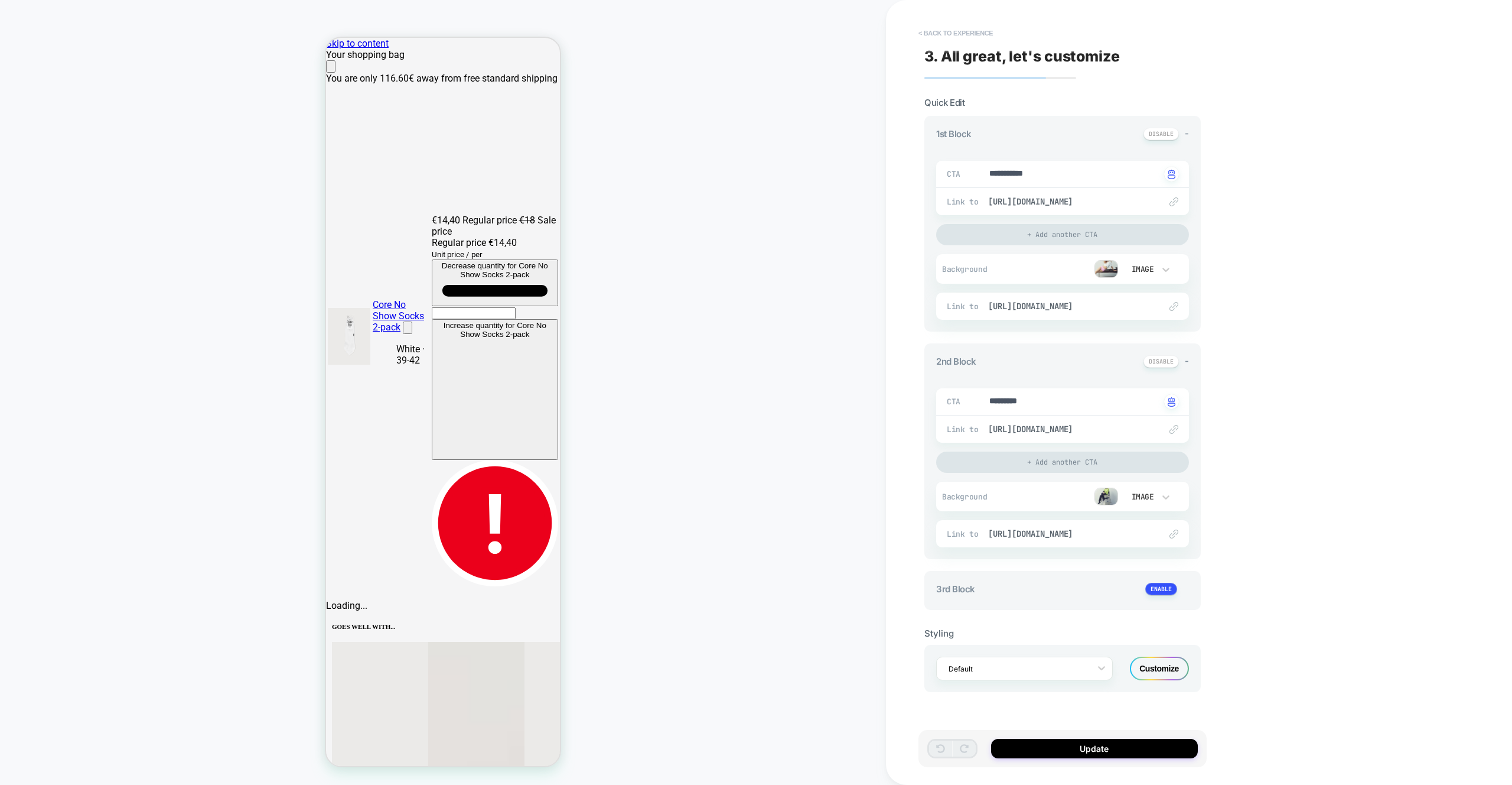
scroll to position [0, 0]
click at [939, 30] on button "< Back to experience" at bounding box center [955, 33] width 86 height 19
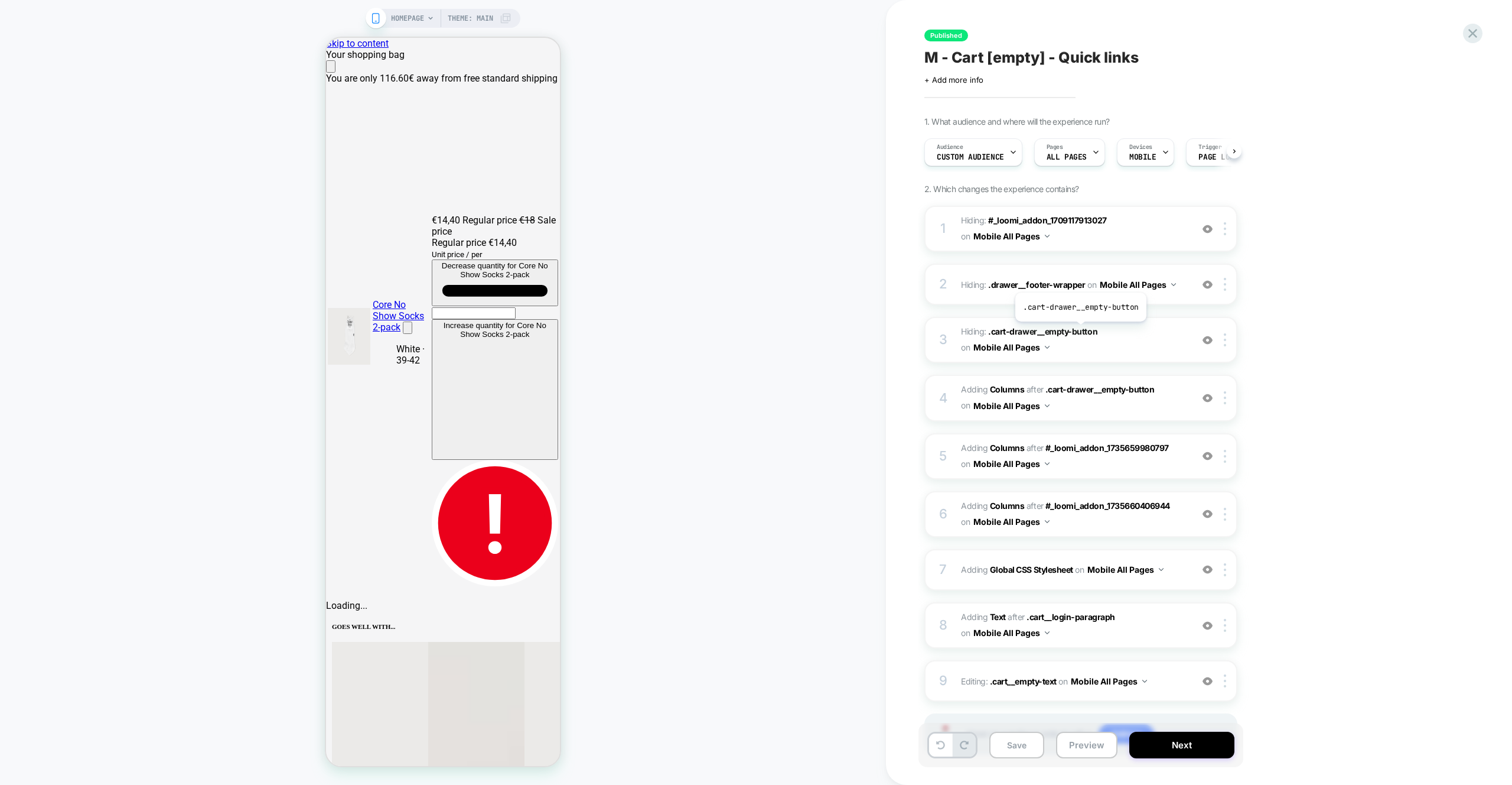
scroll to position [0, 1]
click at [1132, 460] on span "#_loomi_addon_1735660406944 Adding Columns AFTER #_loomi_addon_1735659980797 #_…" at bounding box center [1074, 456] width 225 height 32
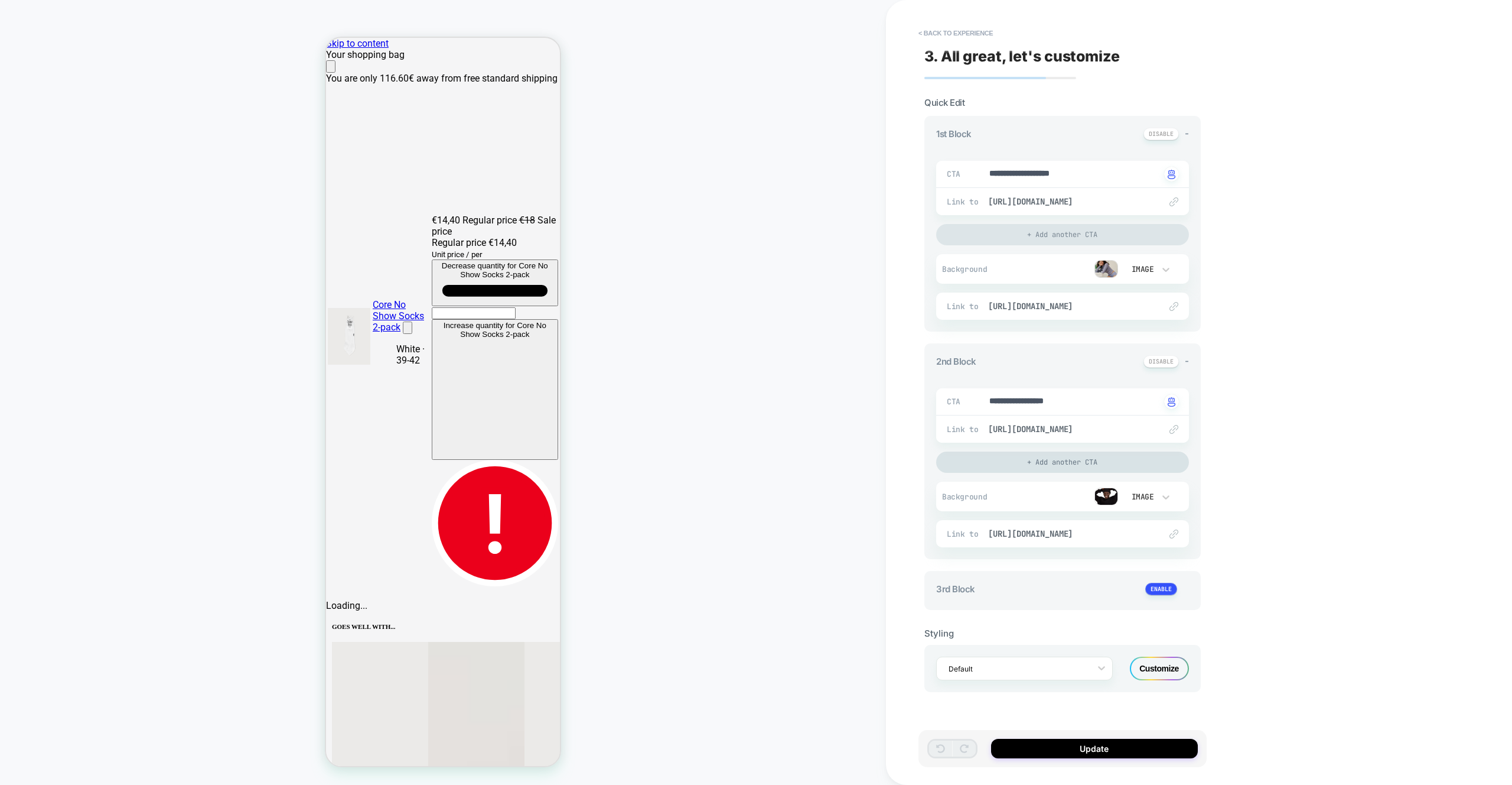
type textarea "*"
click at [934, 39] on button "< Back to experience" at bounding box center [955, 33] width 86 height 19
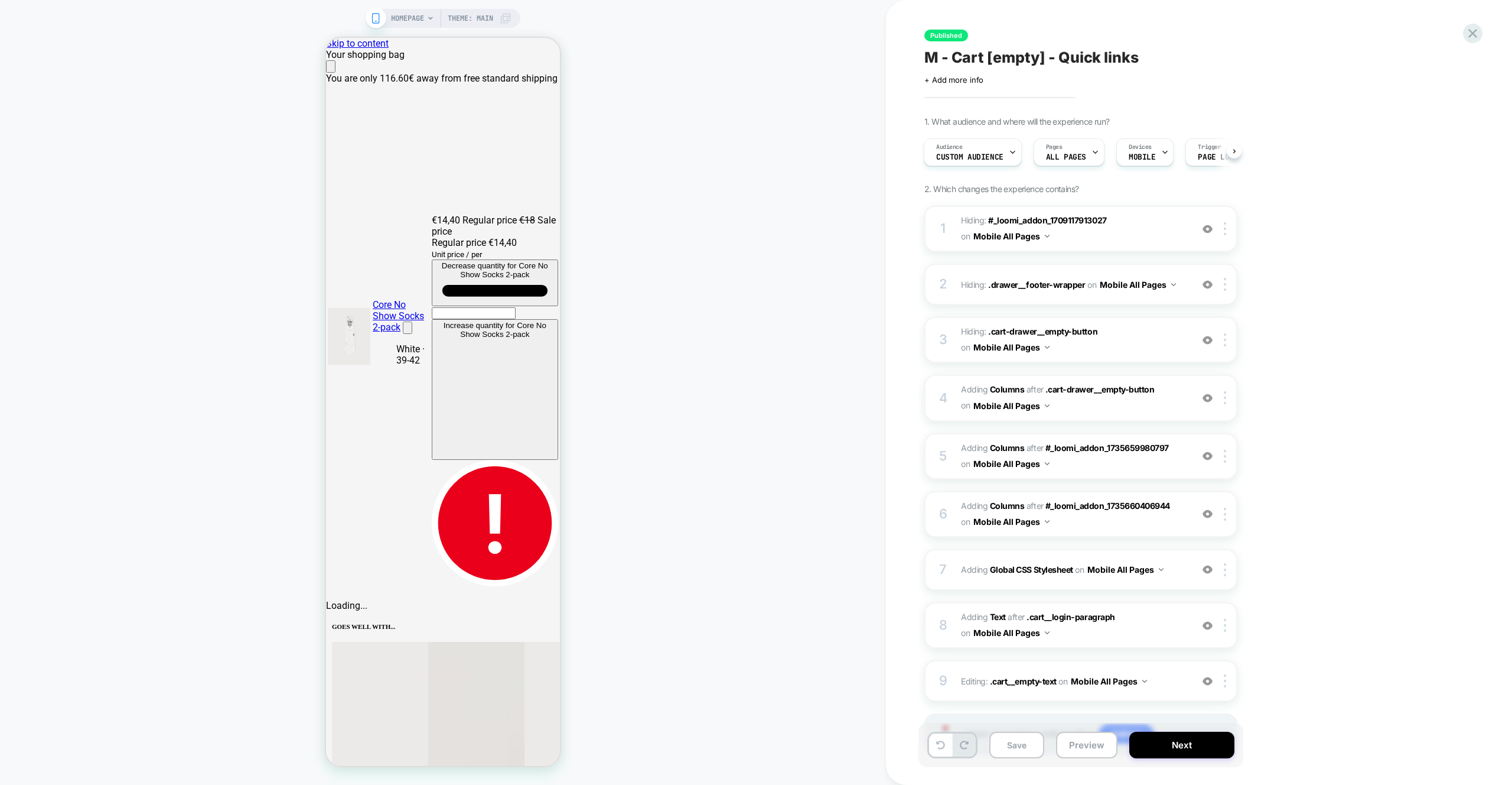
scroll to position [0, 468]
